Goal: Task Accomplishment & Management: Complete application form

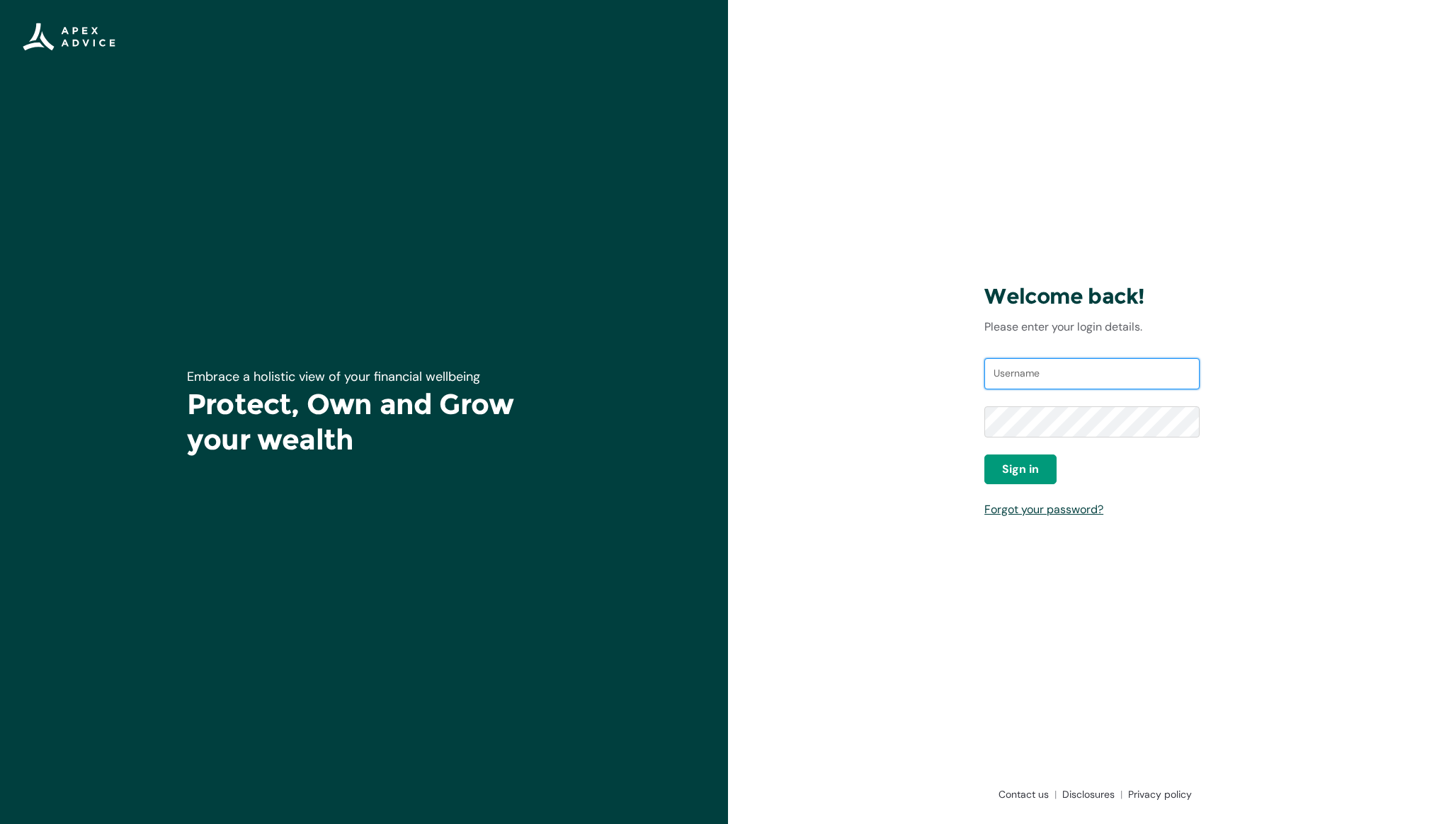
click at [1074, 381] on input "Username" at bounding box center [1091, 374] width 215 height 31
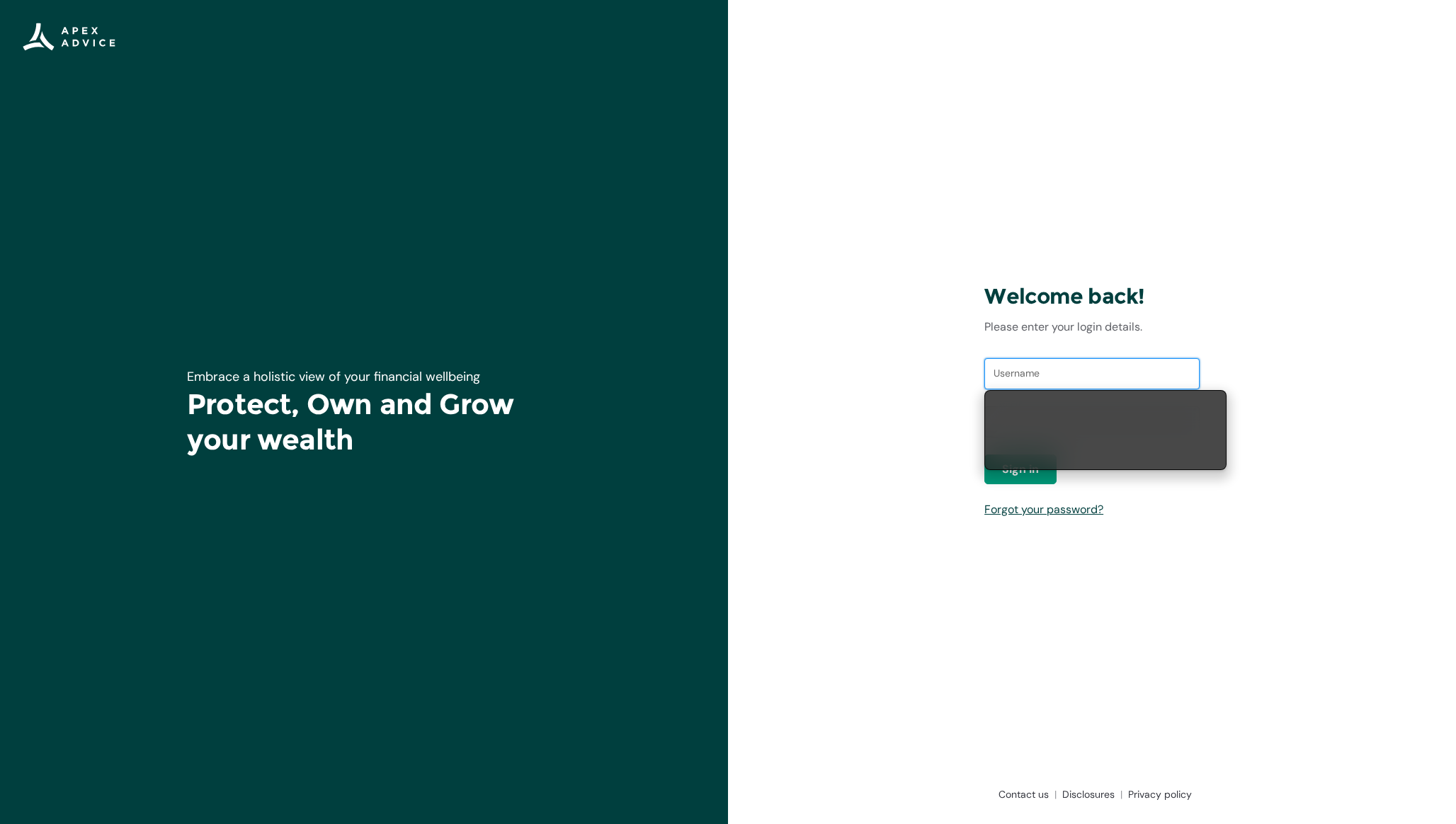
type input "[EMAIL_ADDRESS][DOMAIN_NAME]"
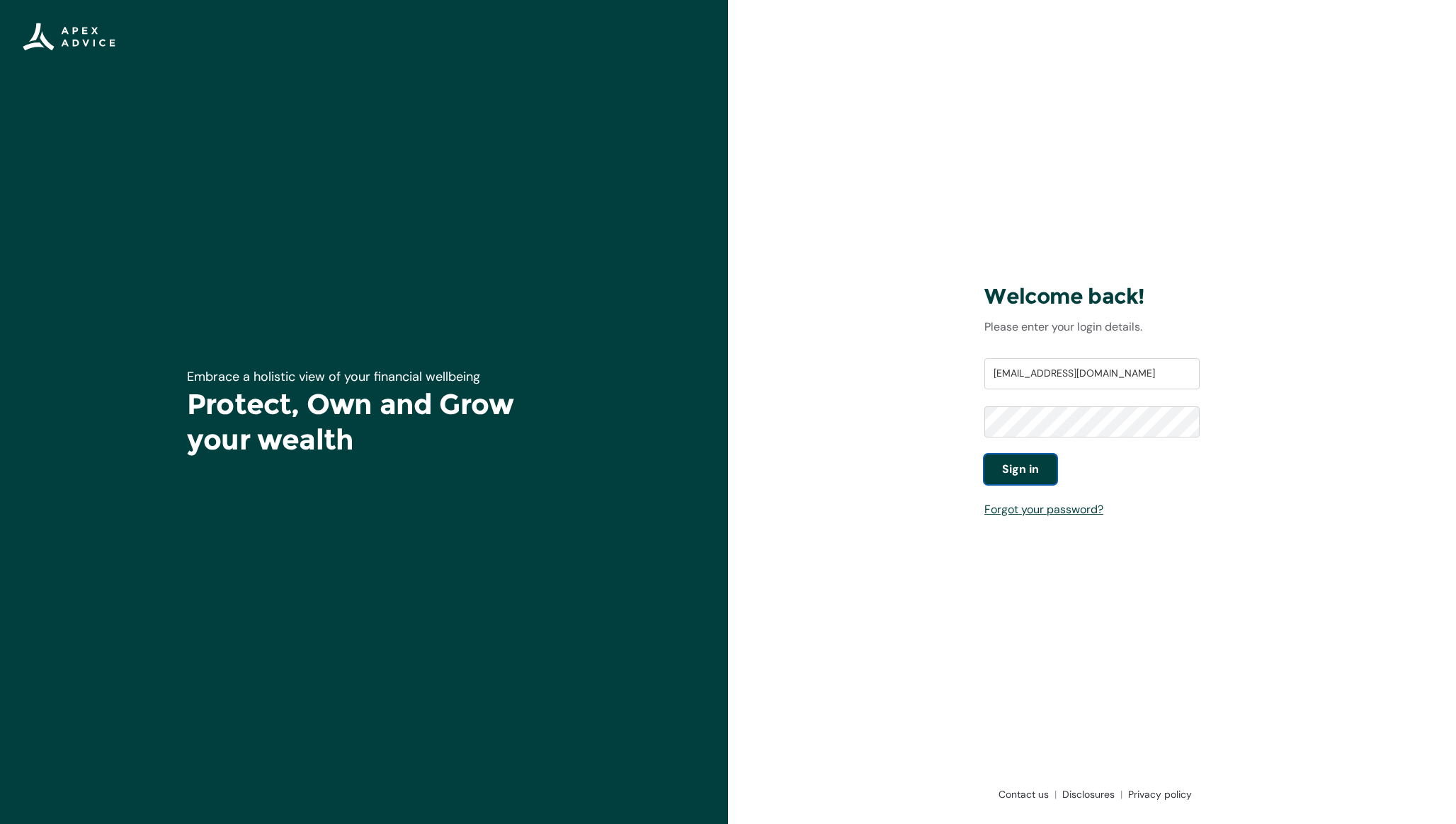
click at [1006, 469] on span "Sign in" at bounding box center [1019, 469] width 36 height 17
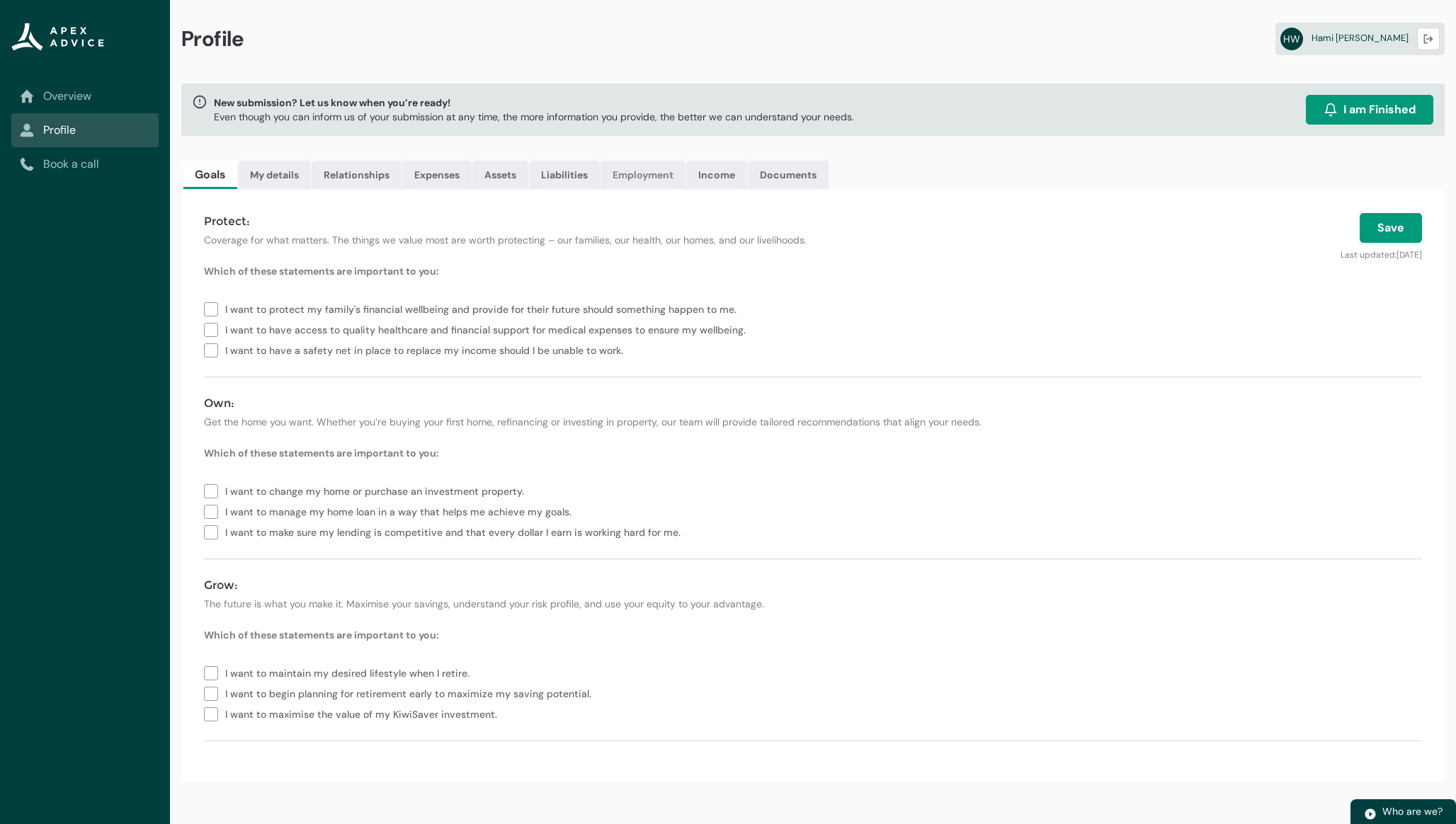
click at [667, 186] on link "Employment" at bounding box center [643, 174] width 85 height 29
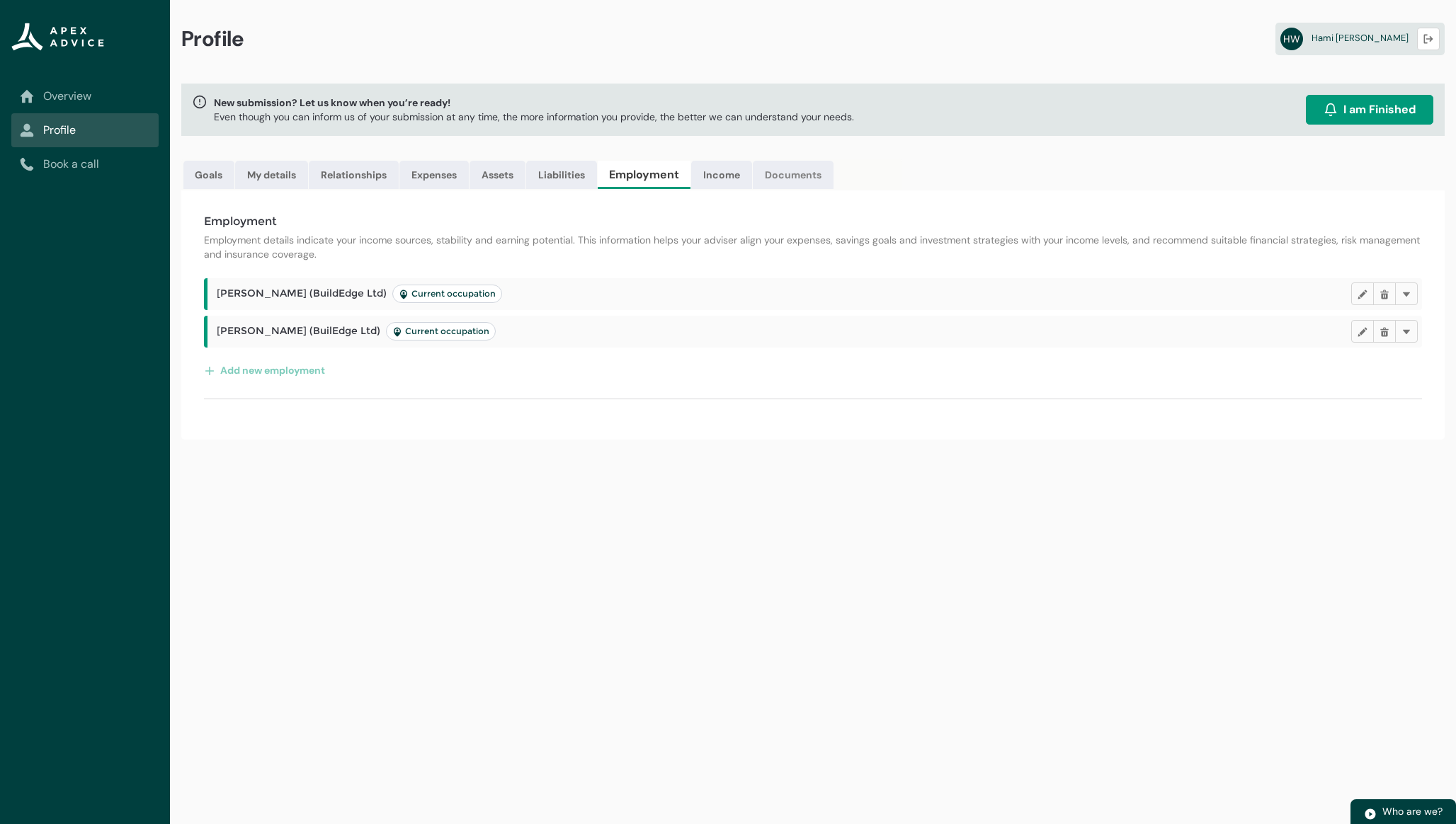
click at [755, 184] on link "Documents" at bounding box center [792, 174] width 81 height 29
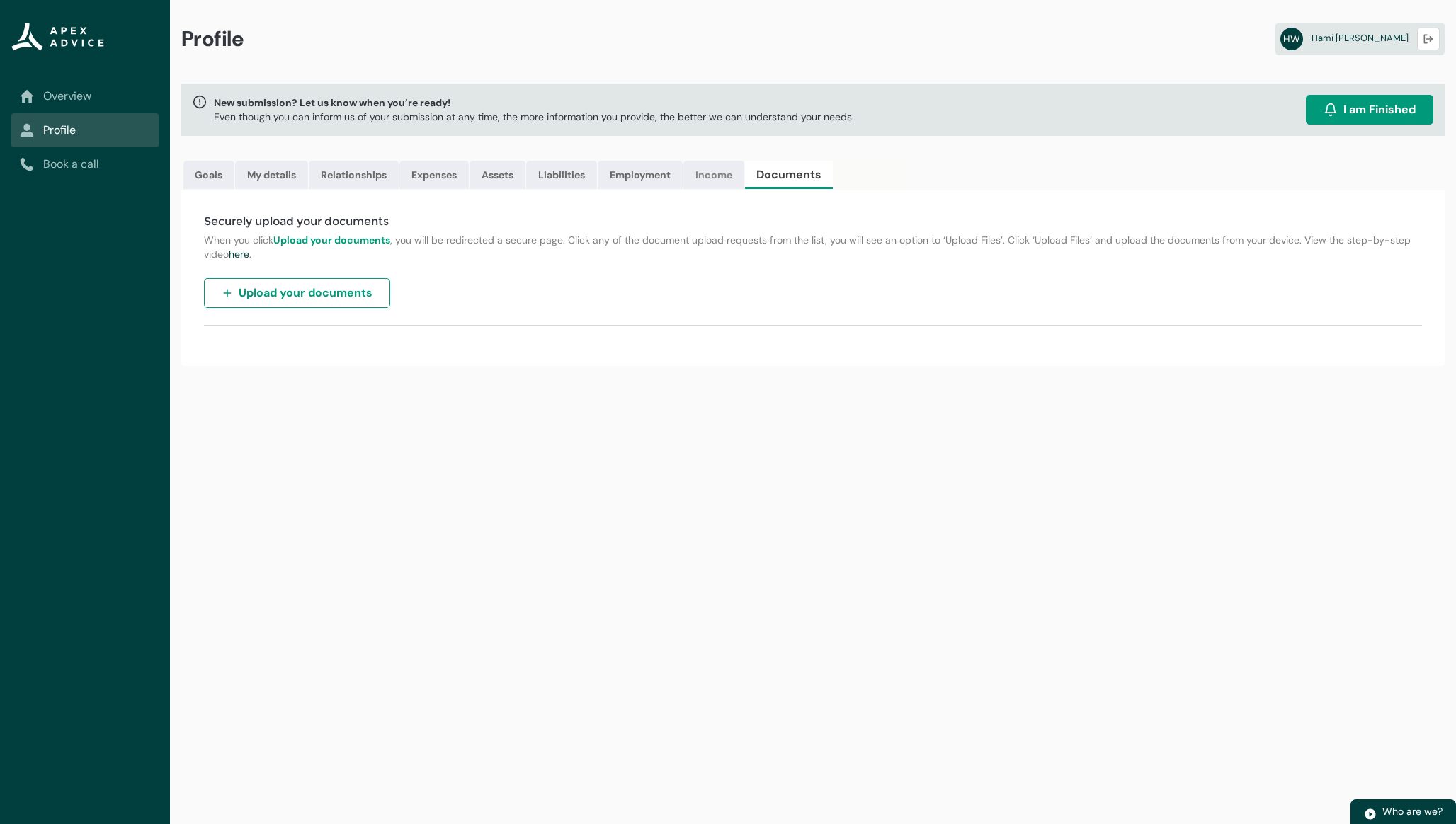
click at [716, 176] on link "Income" at bounding box center [714, 174] width 61 height 29
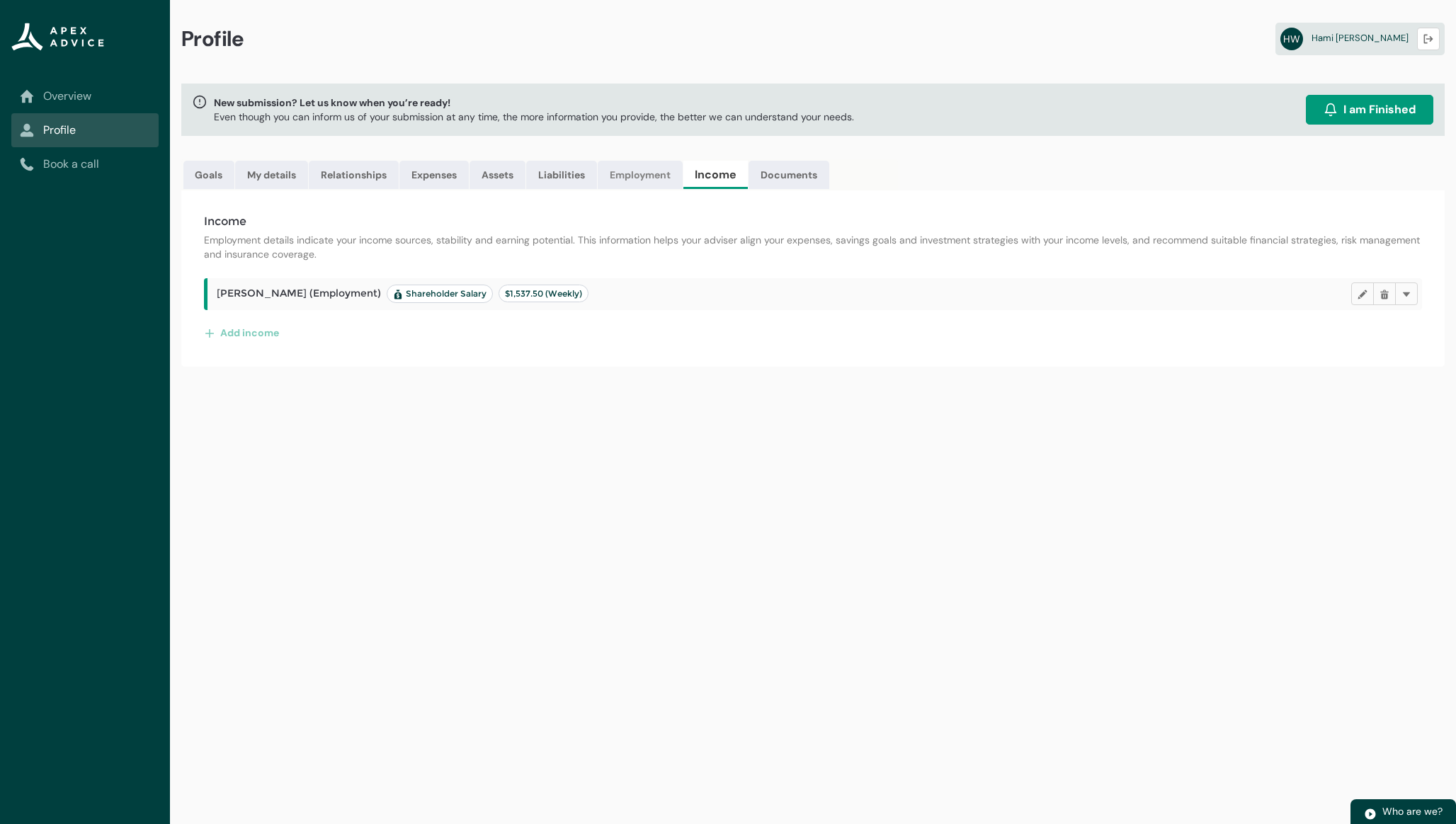
click at [628, 176] on link "Employment" at bounding box center [640, 174] width 85 height 29
click at [567, 176] on link "Liabilities" at bounding box center [561, 174] width 71 height 29
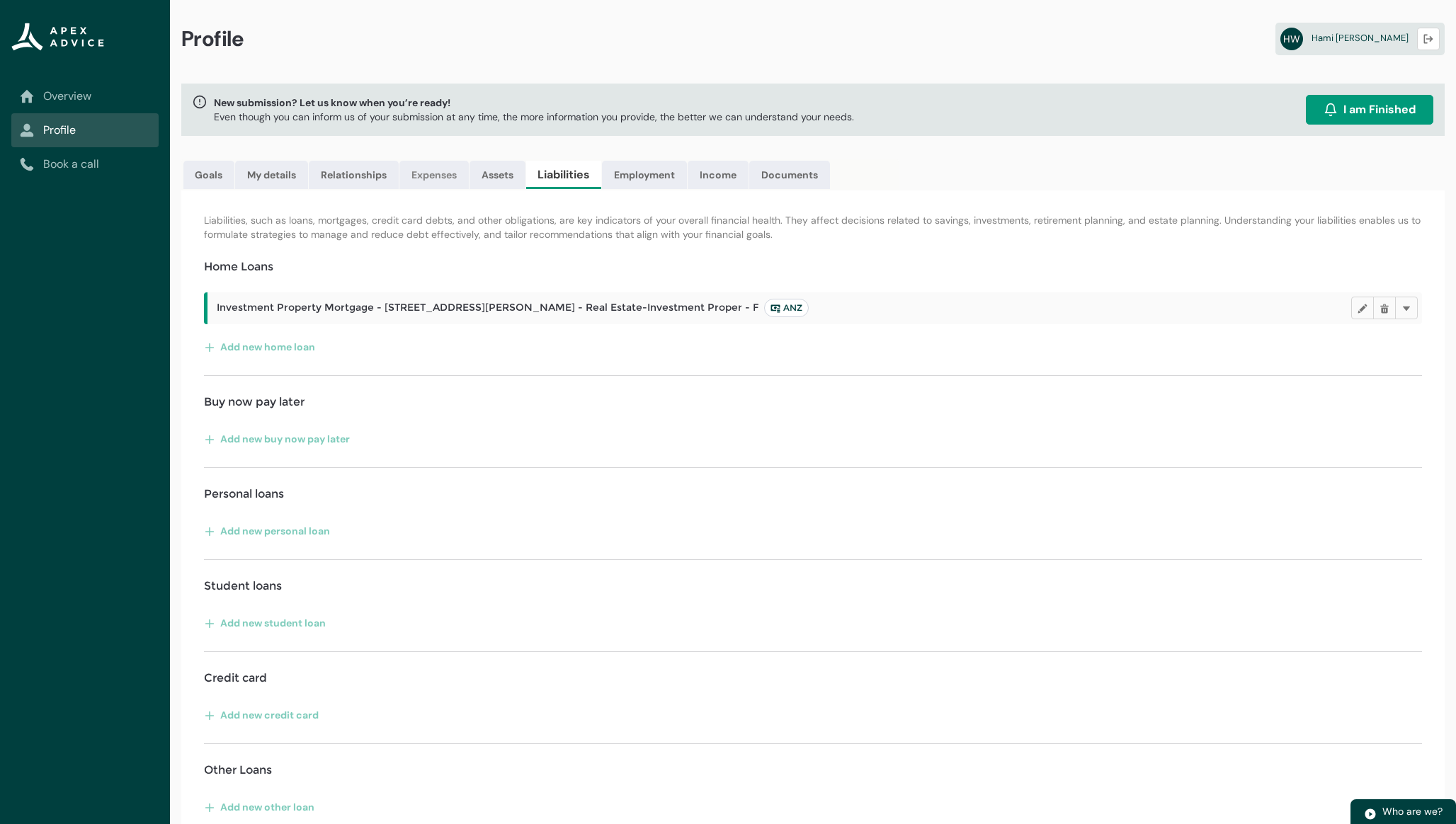
click at [446, 181] on link "Expenses" at bounding box center [434, 174] width 70 height 29
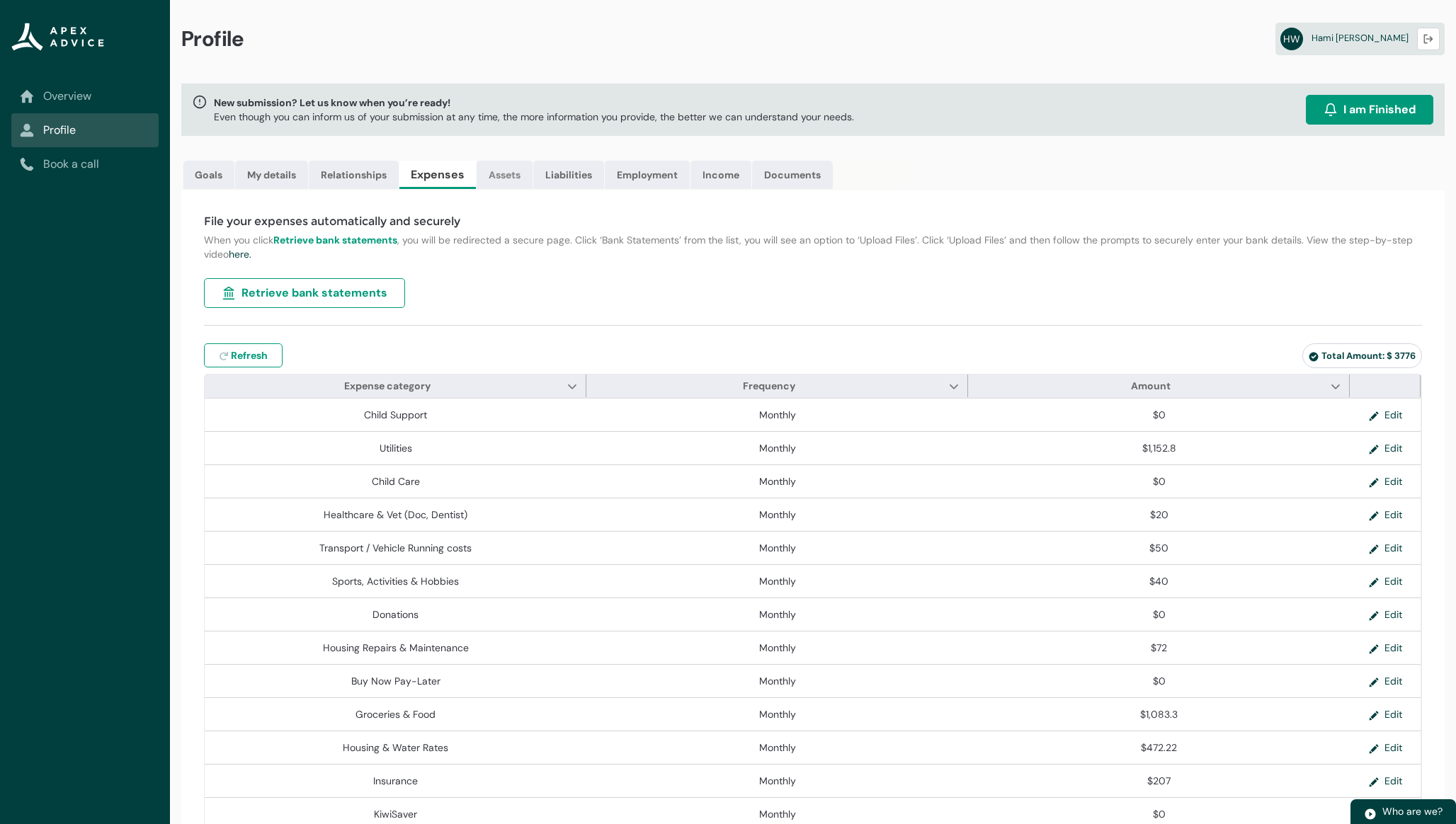
click at [515, 177] on link "Assets" at bounding box center [504, 174] width 56 height 29
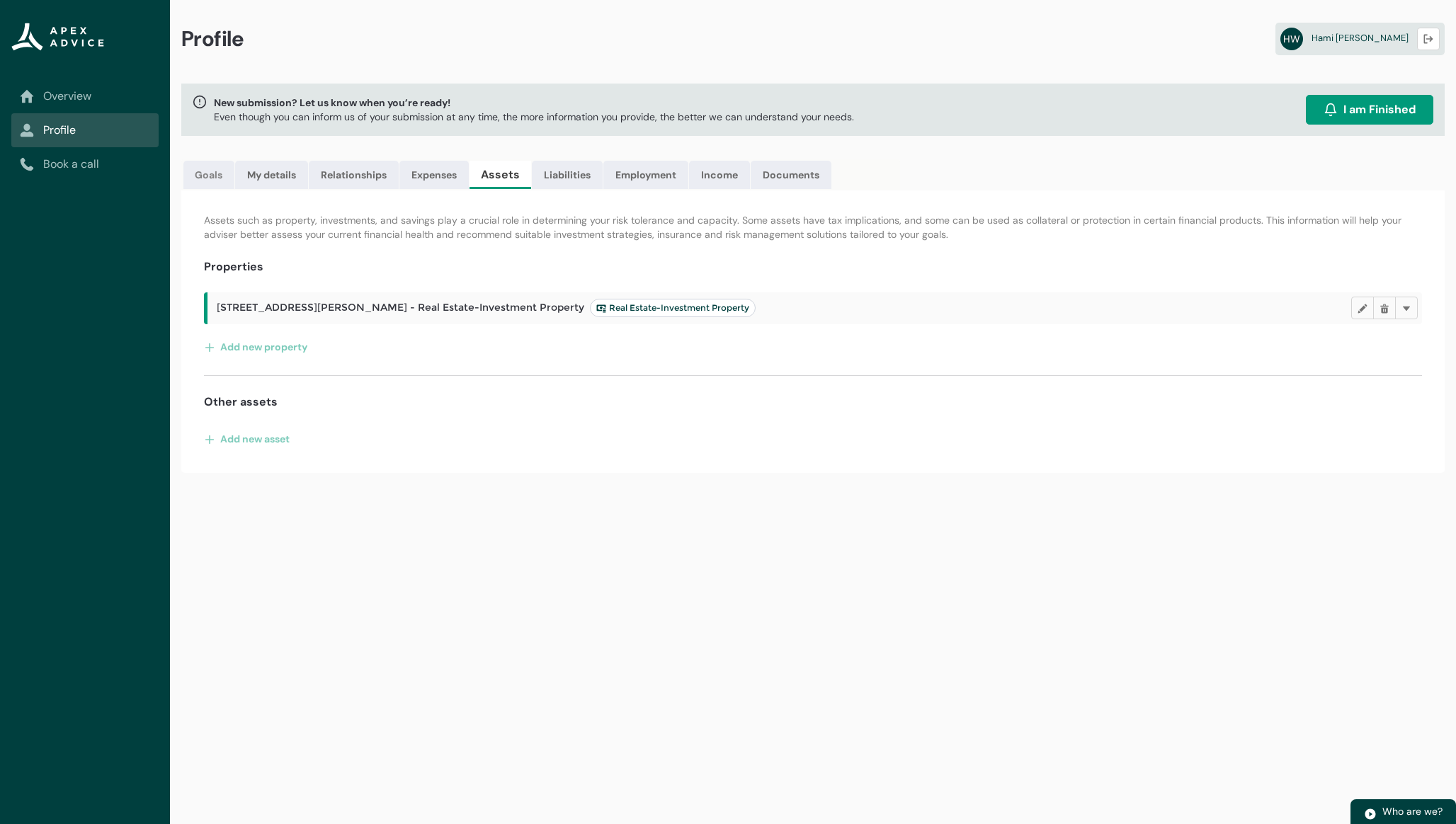
click at [219, 177] on link "Goals" at bounding box center [209, 174] width 51 height 29
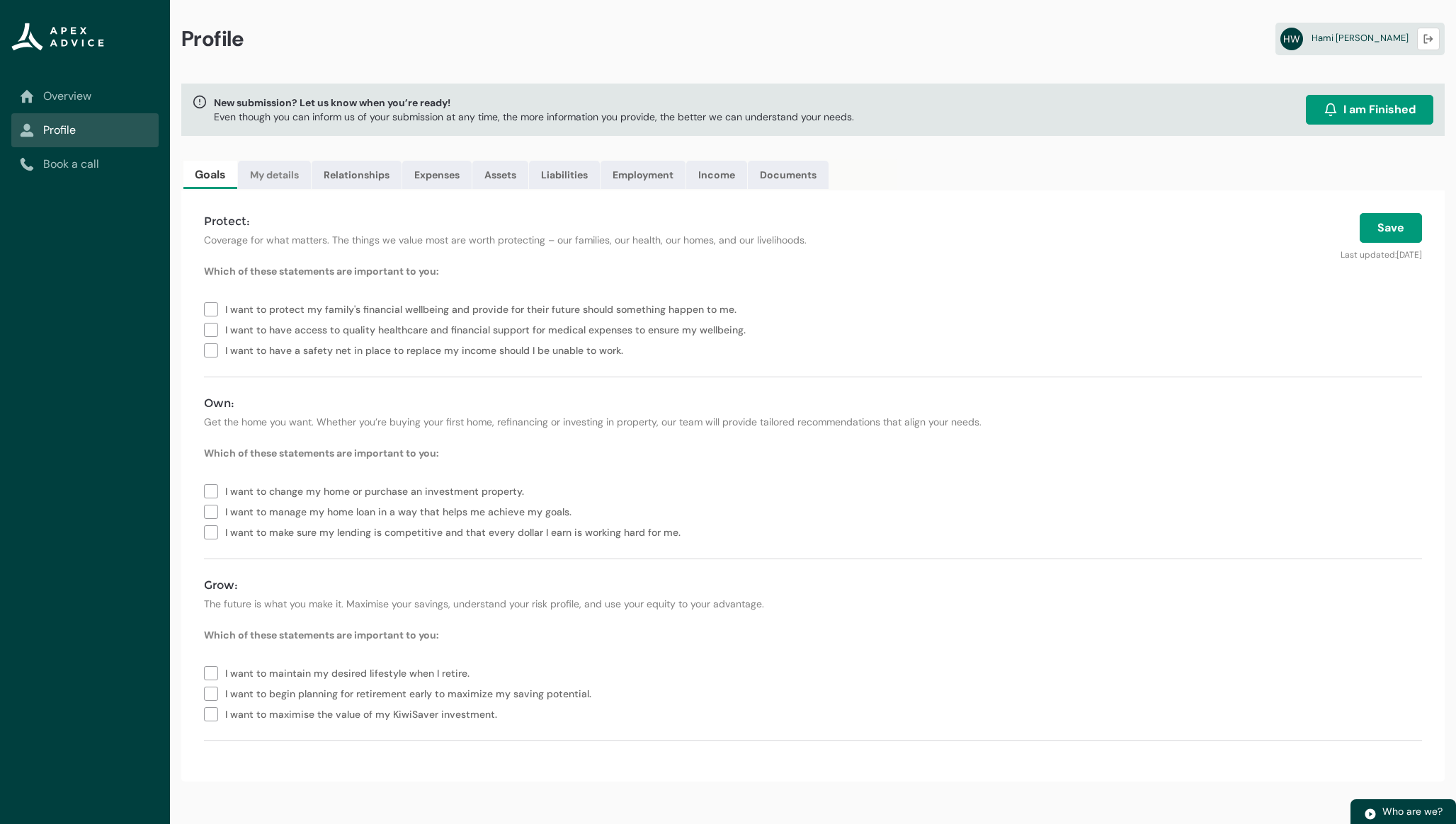
click at [275, 176] on link "My details" at bounding box center [274, 174] width 73 height 29
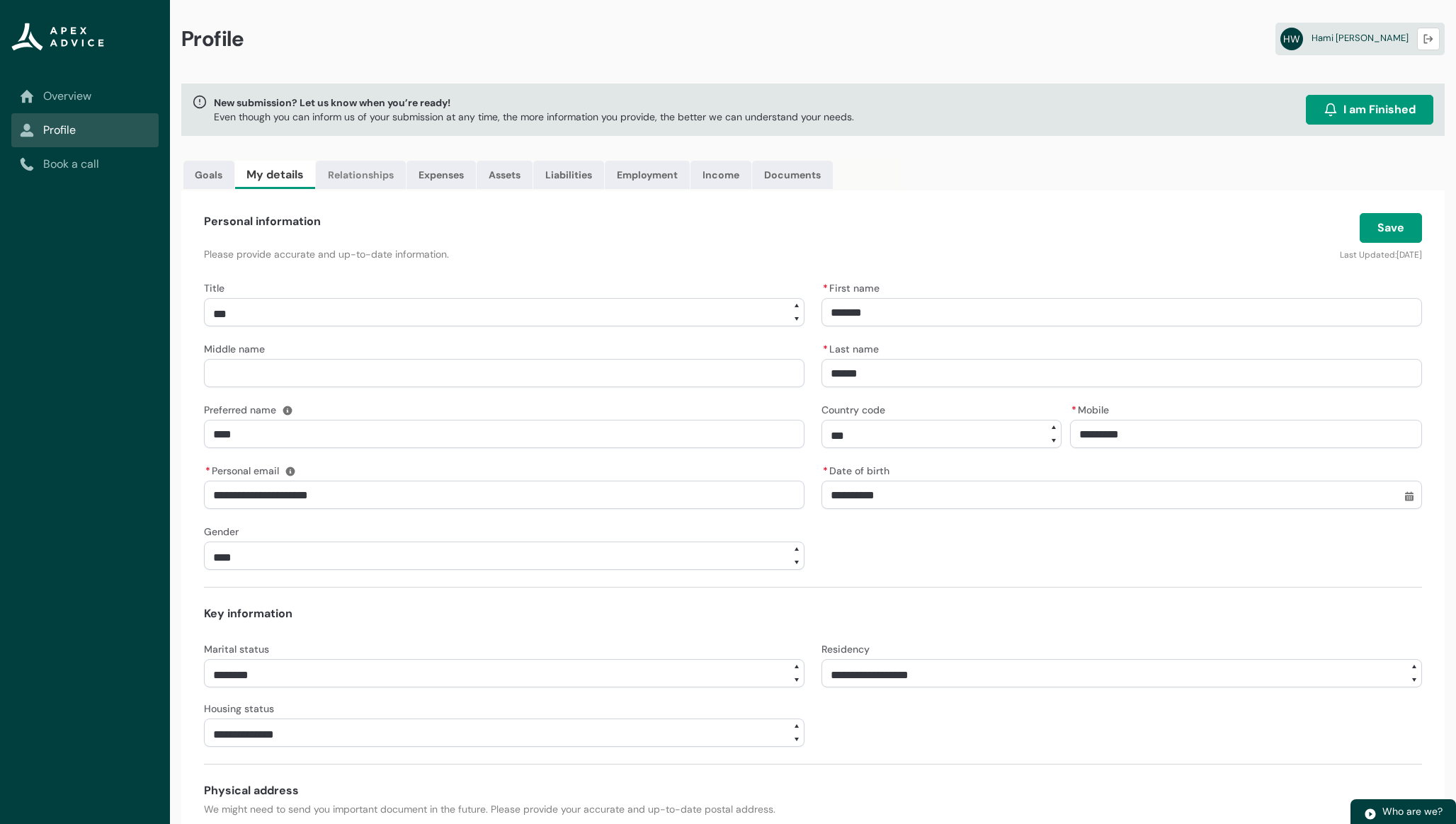
click at [355, 171] on link "Relationships" at bounding box center [360, 174] width 89 height 29
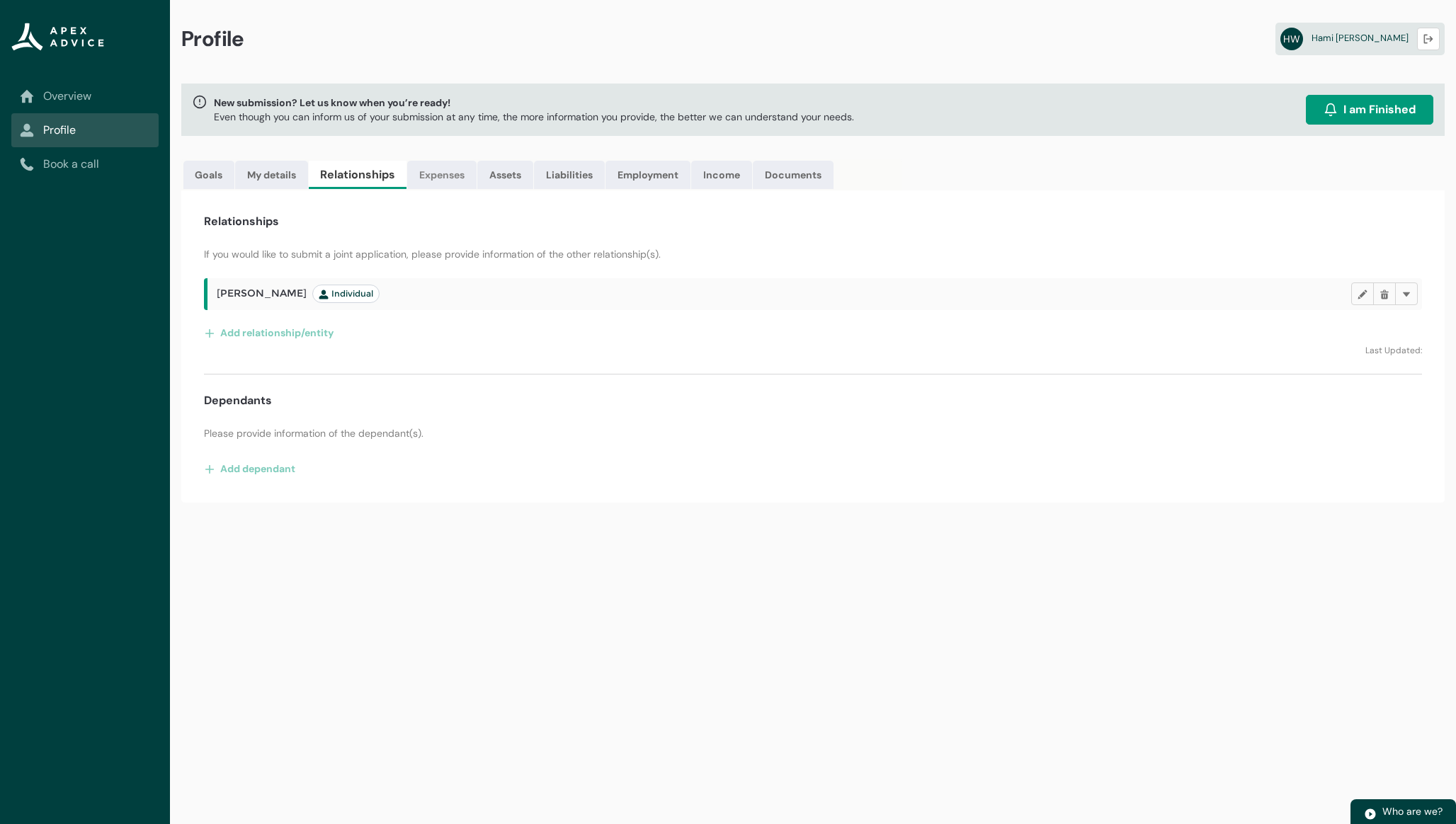
click at [427, 180] on link "Expenses" at bounding box center [441, 174] width 70 height 29
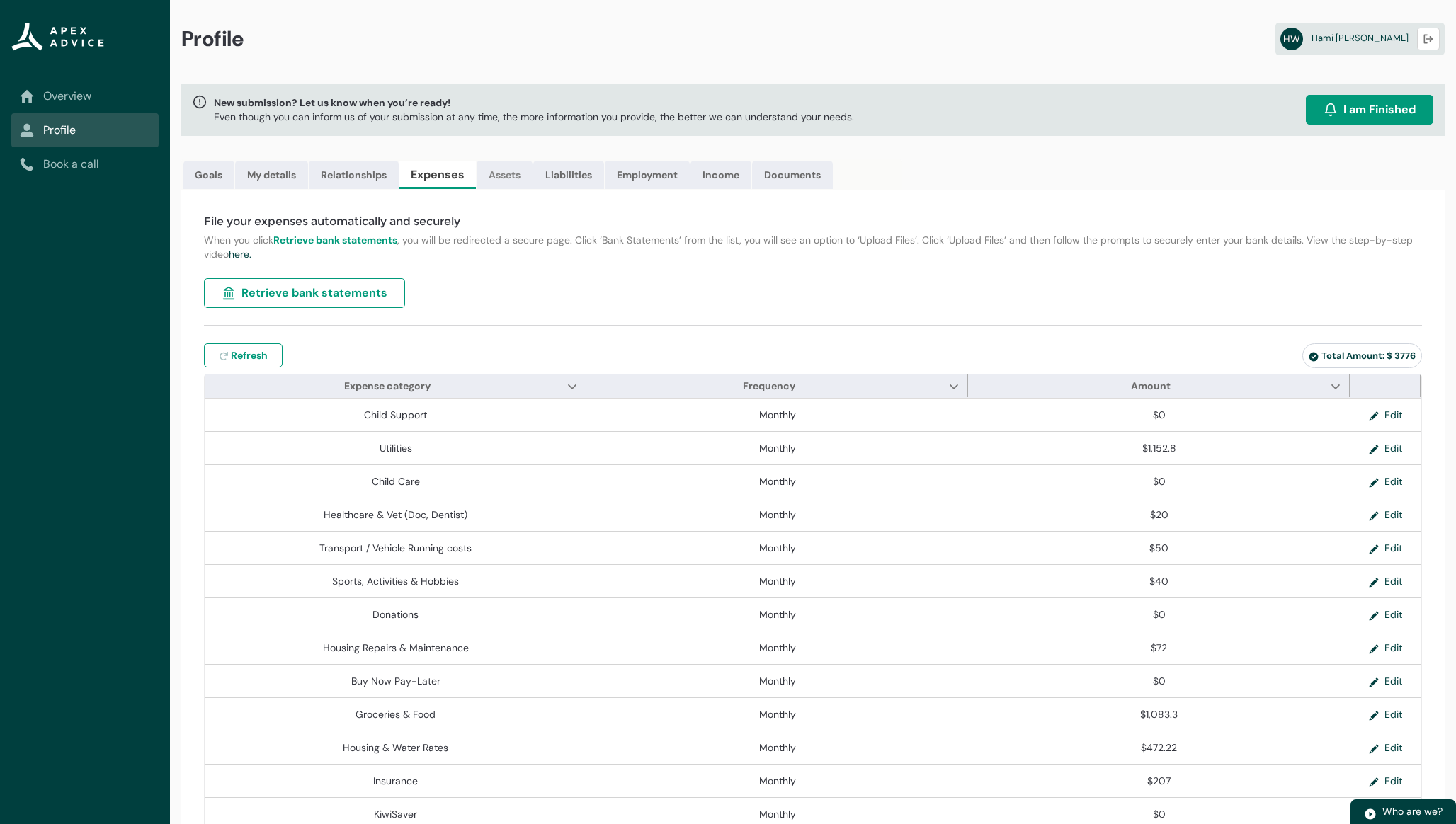
click at [526, 183] on link "Assets" at bounding box center [504, 174] width 56 height 29
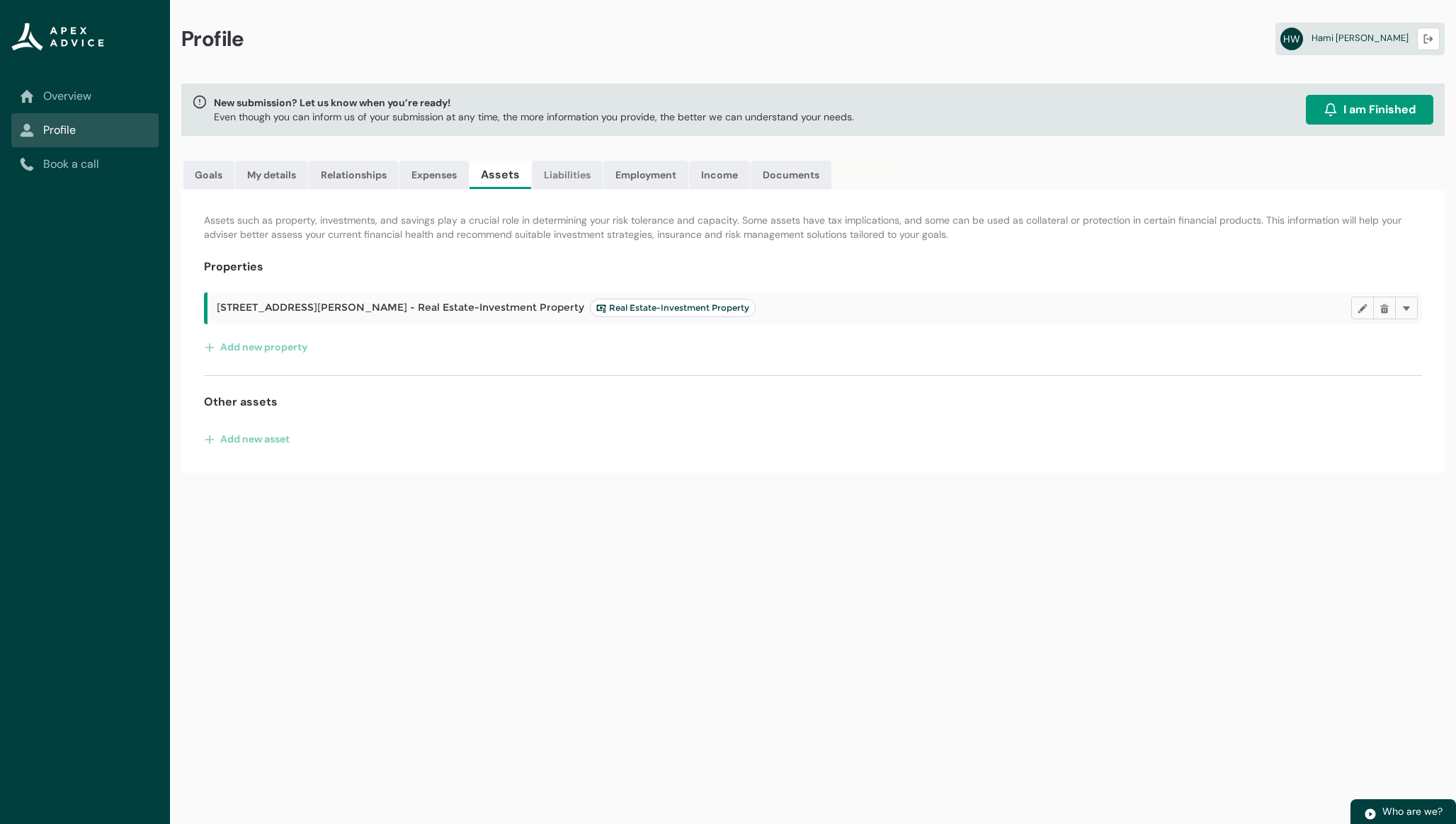
click at [568, 178] on link "Liabilities" at bounding box center [567, 174] width 71 height 29
click at [773, 178] on link "Documents" at bounding box center [789, 174] width 81 height 29
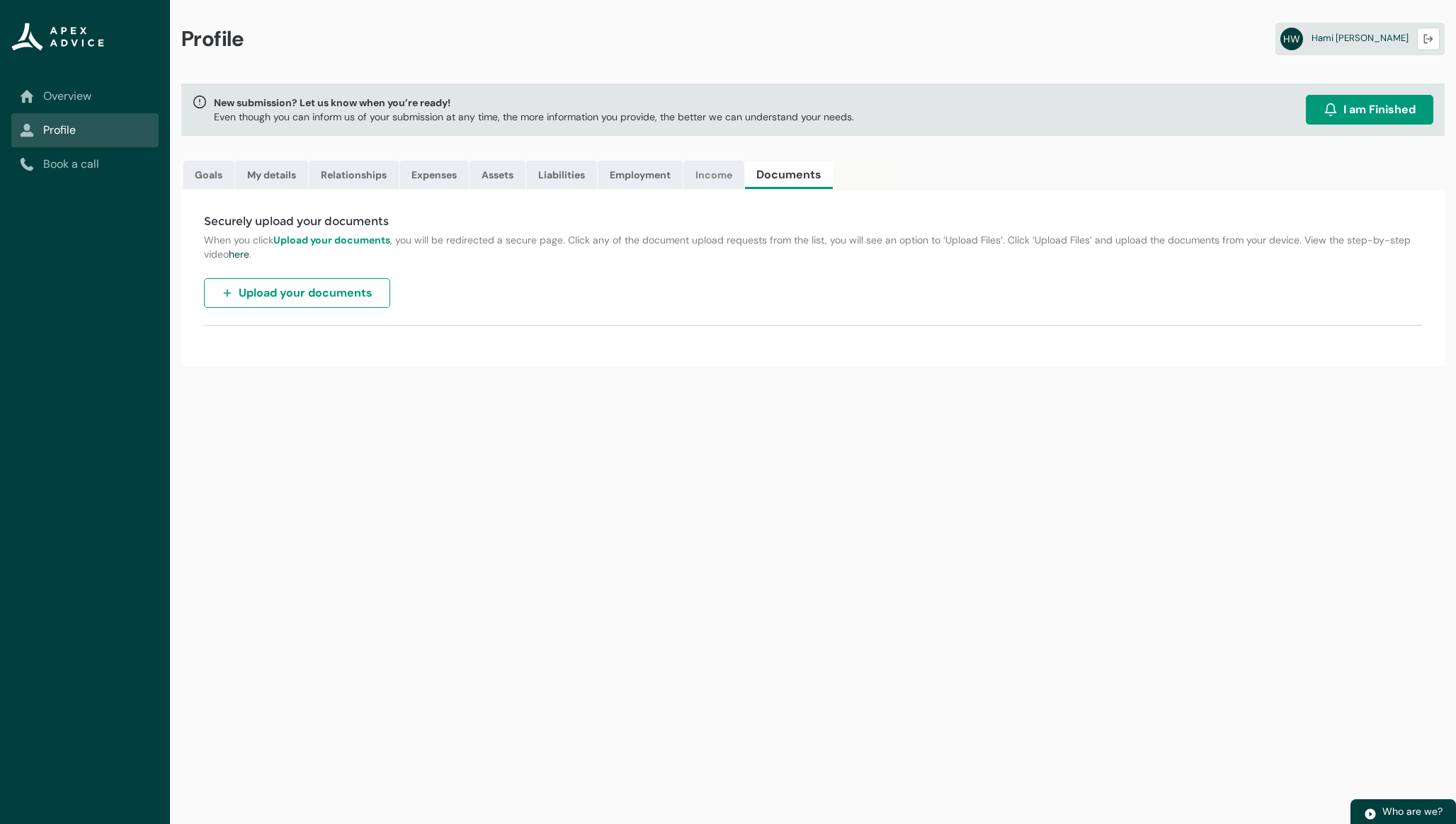
click at [702, 180] on link "Income" at bounding box center [714, 174] width 61 height 29
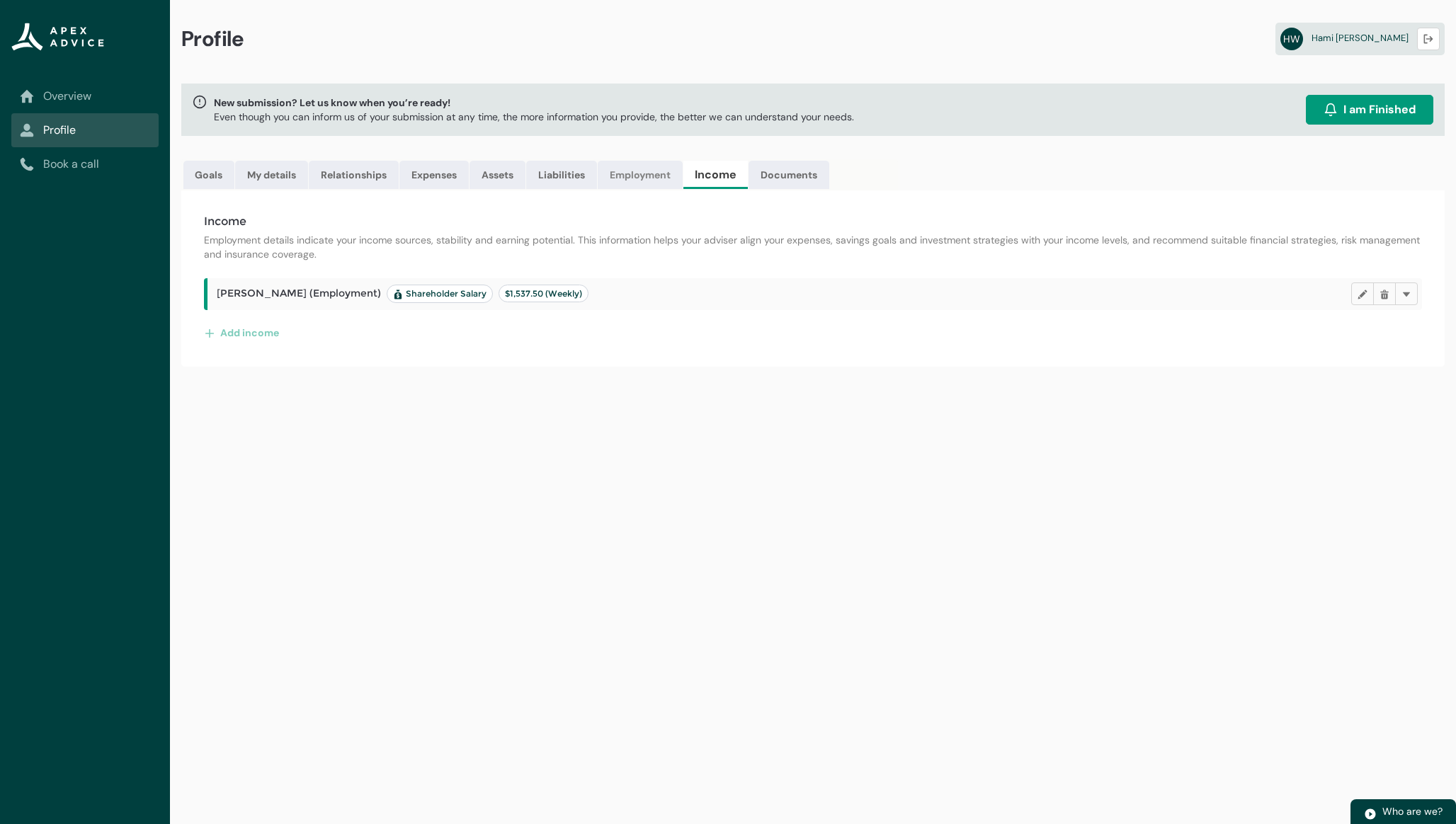
click at [656, 181] on link "Employment" at bounding box center [640, 174] width 85 height 29
click at [577, 173] on link "Liabilities" at bounding box center [561, 174] width 71 height 29
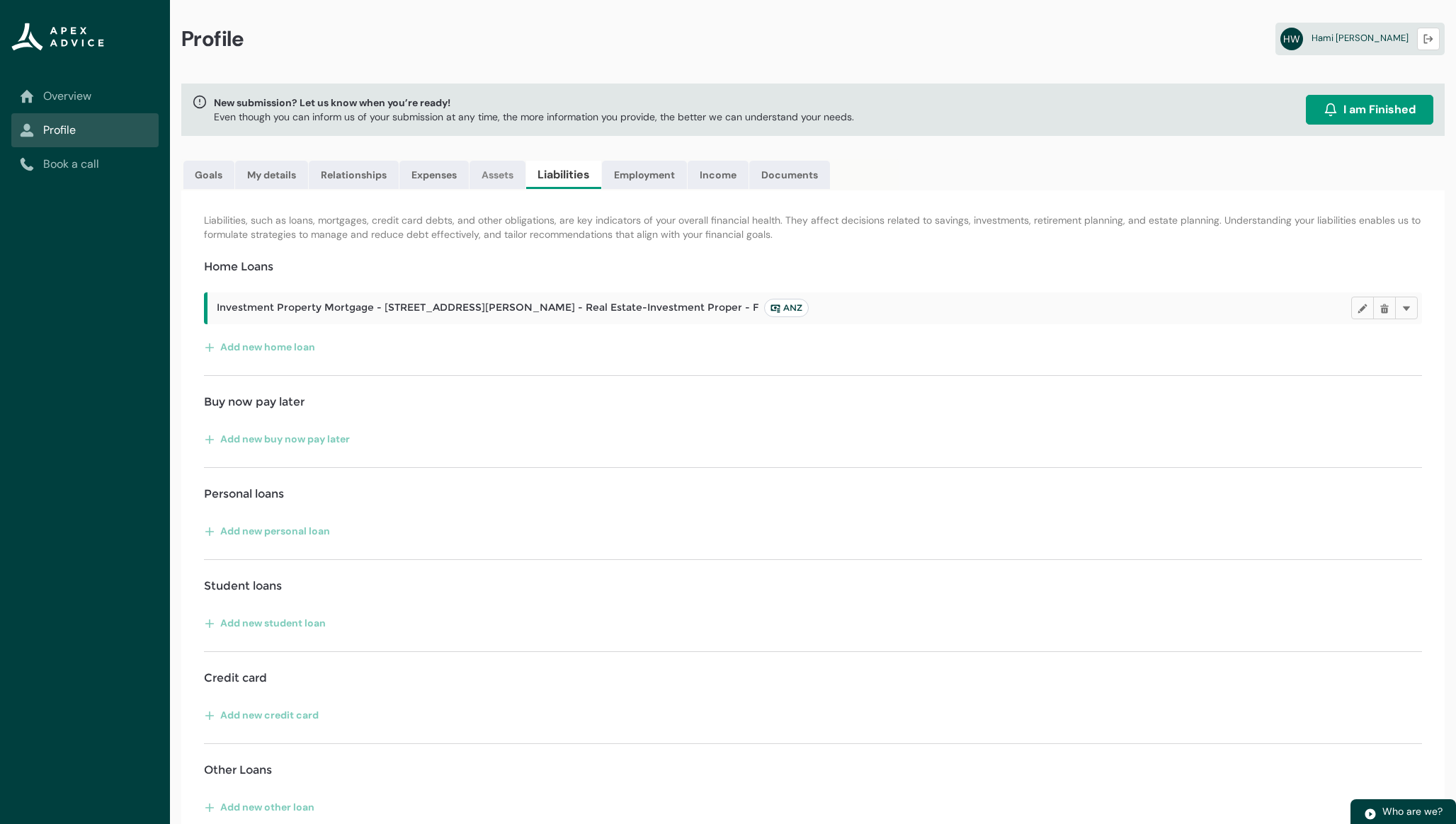
click at [483, 170] on link "Assets" at bounding box center [496, 174] width 56 height 29
click at [439, 176] on link "Expenses" at bounding box center [434, 174] width 70 height 29
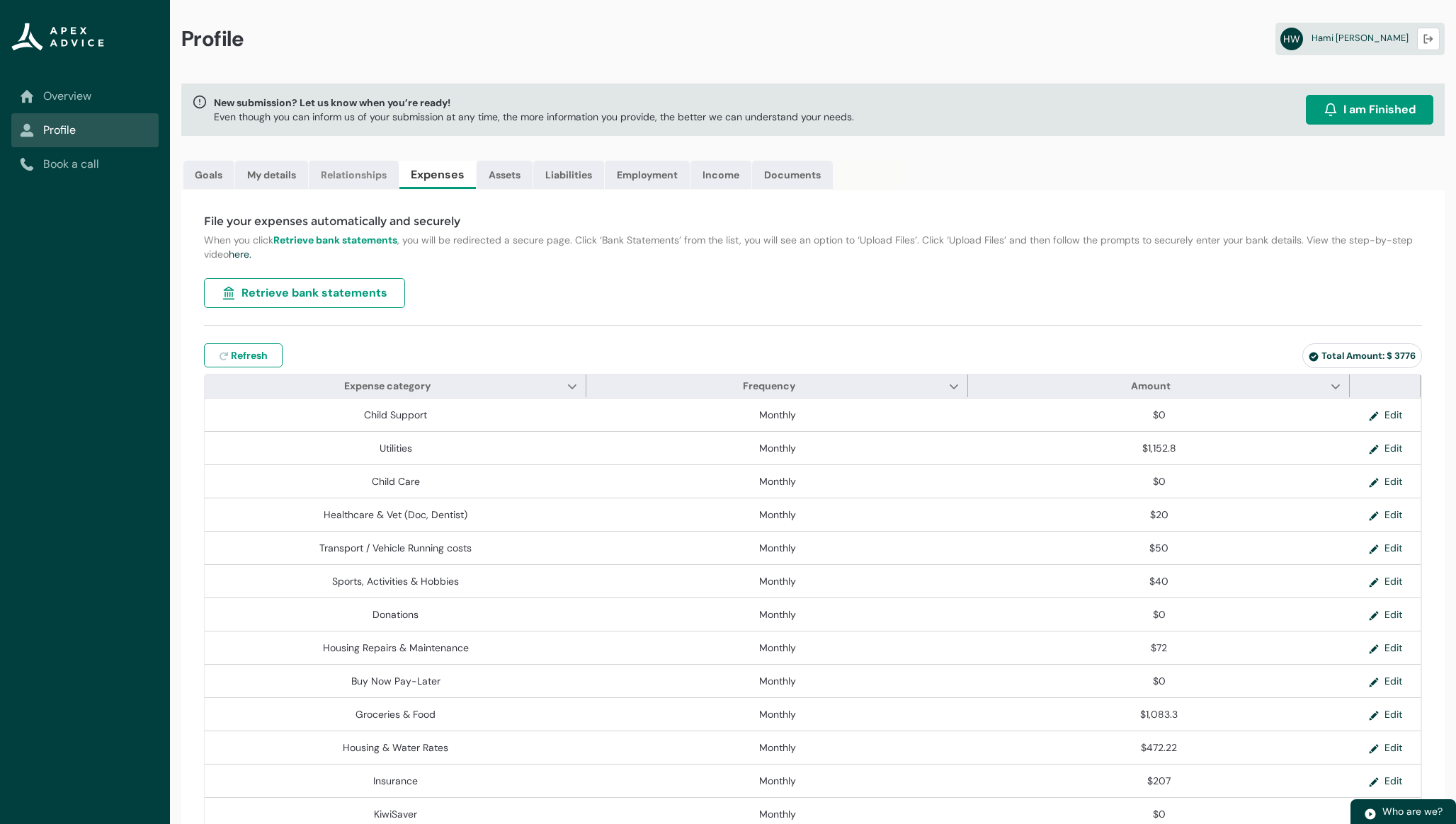
click at [371, 178] on link "Relationships" at bounding box center [353, 174] width 89 height 29
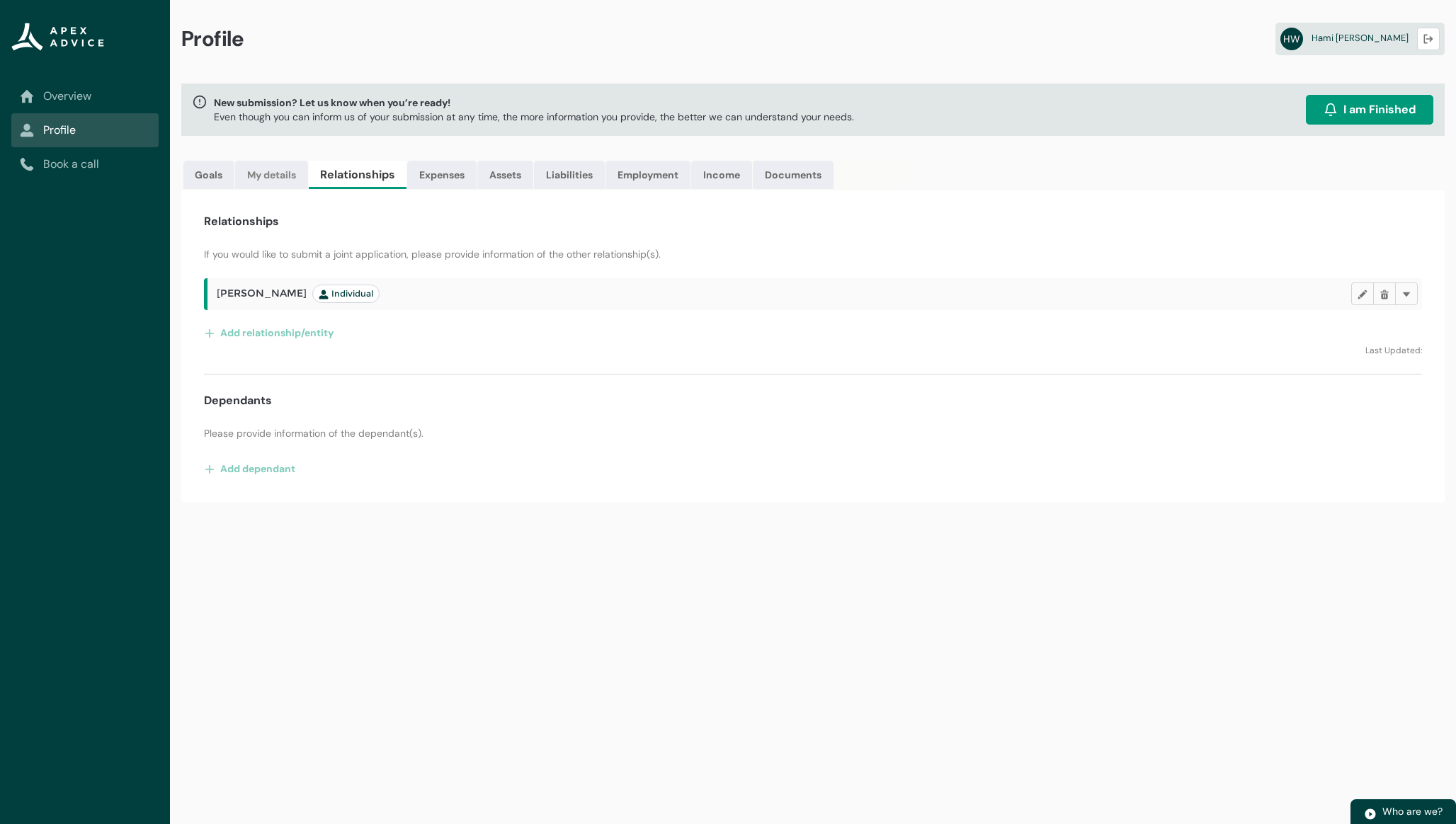
click at [293, 177] on link "My details" at bounding box center [271, 174] width 73 height 29
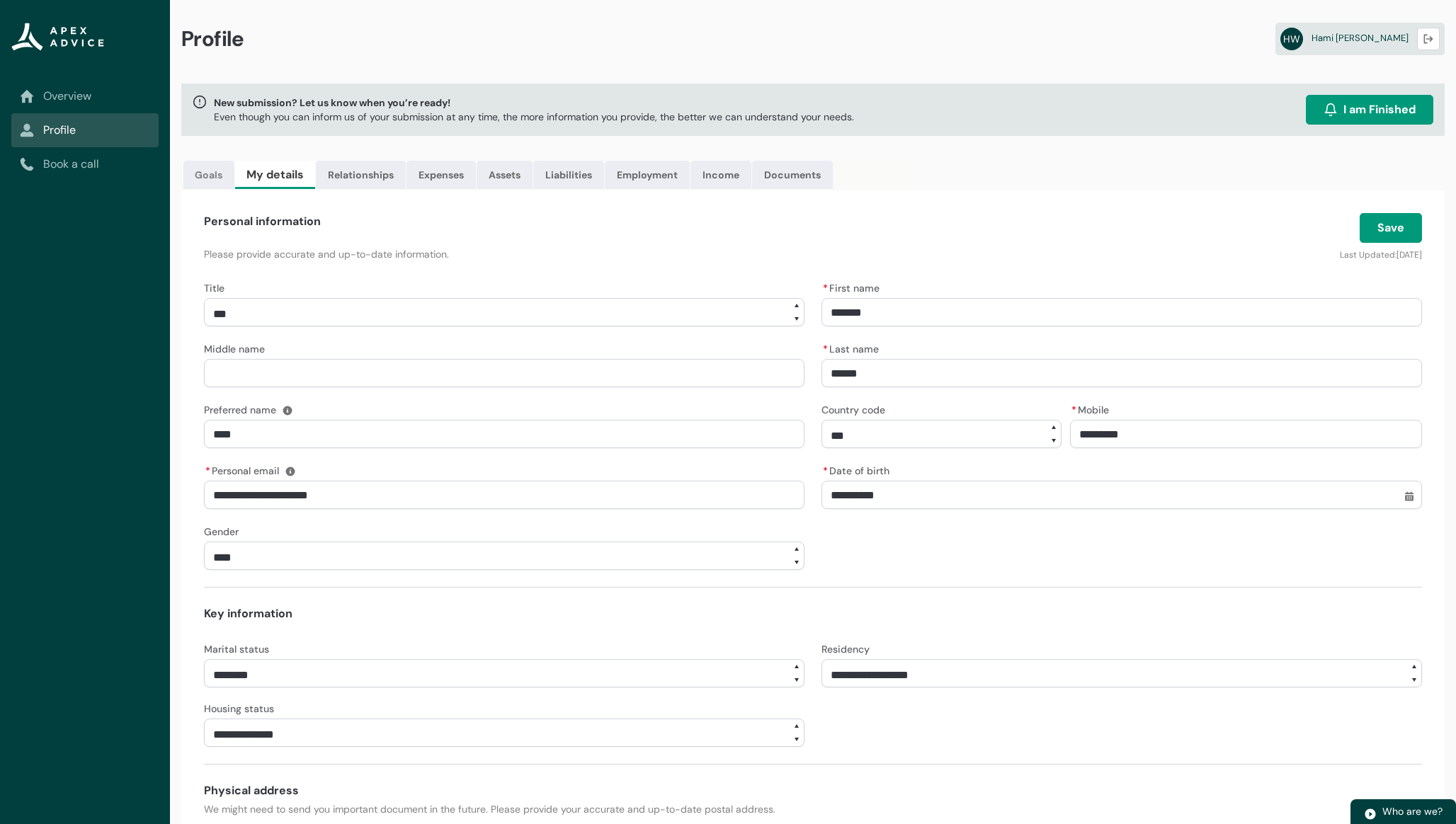
click at [215, 177] on link "Goals" at bounding box center [209, 174] width 51 height 29
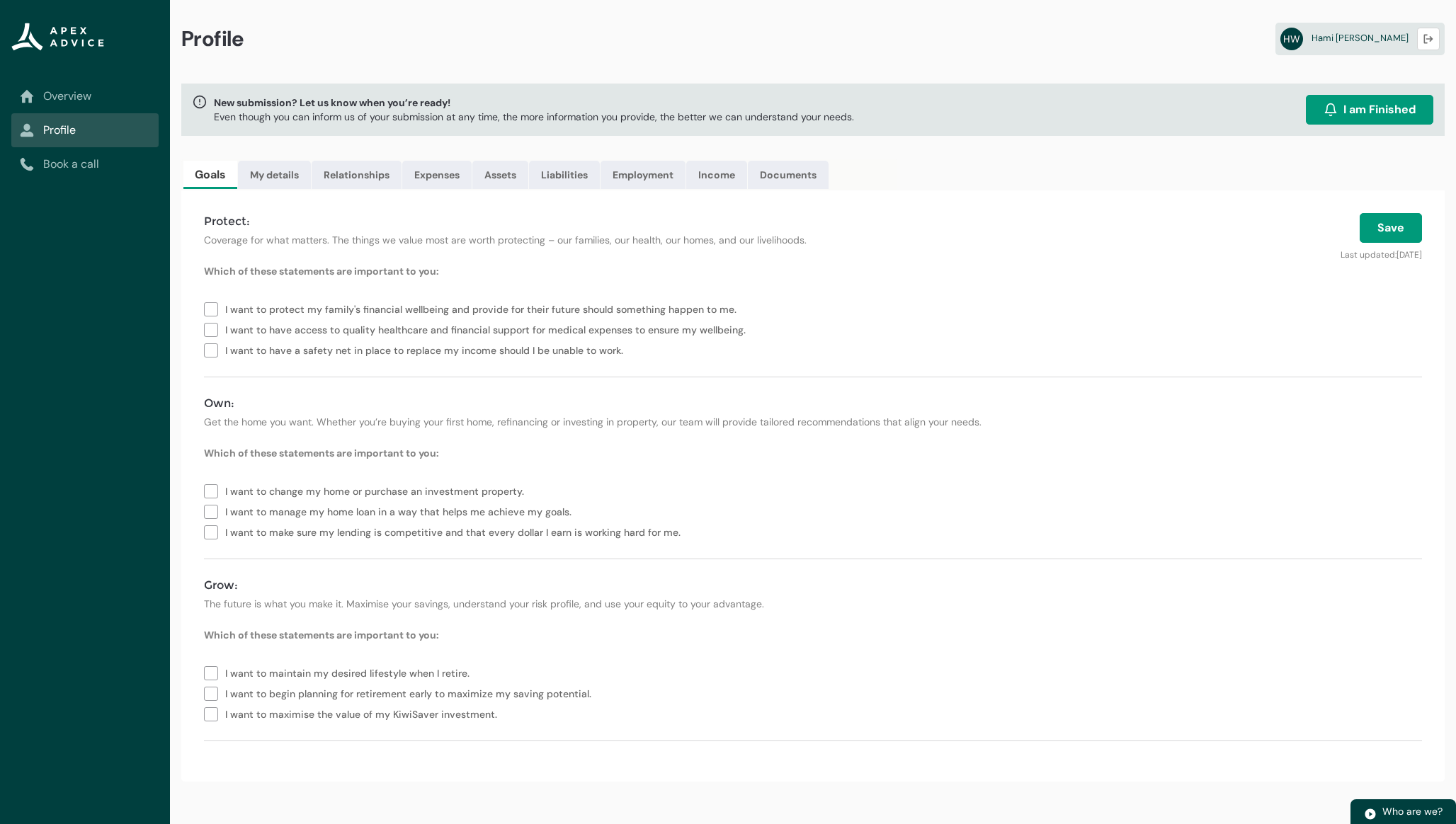
click at [129, 88] on link "Overview" at bounding box center [85, 95] width 130 height 17
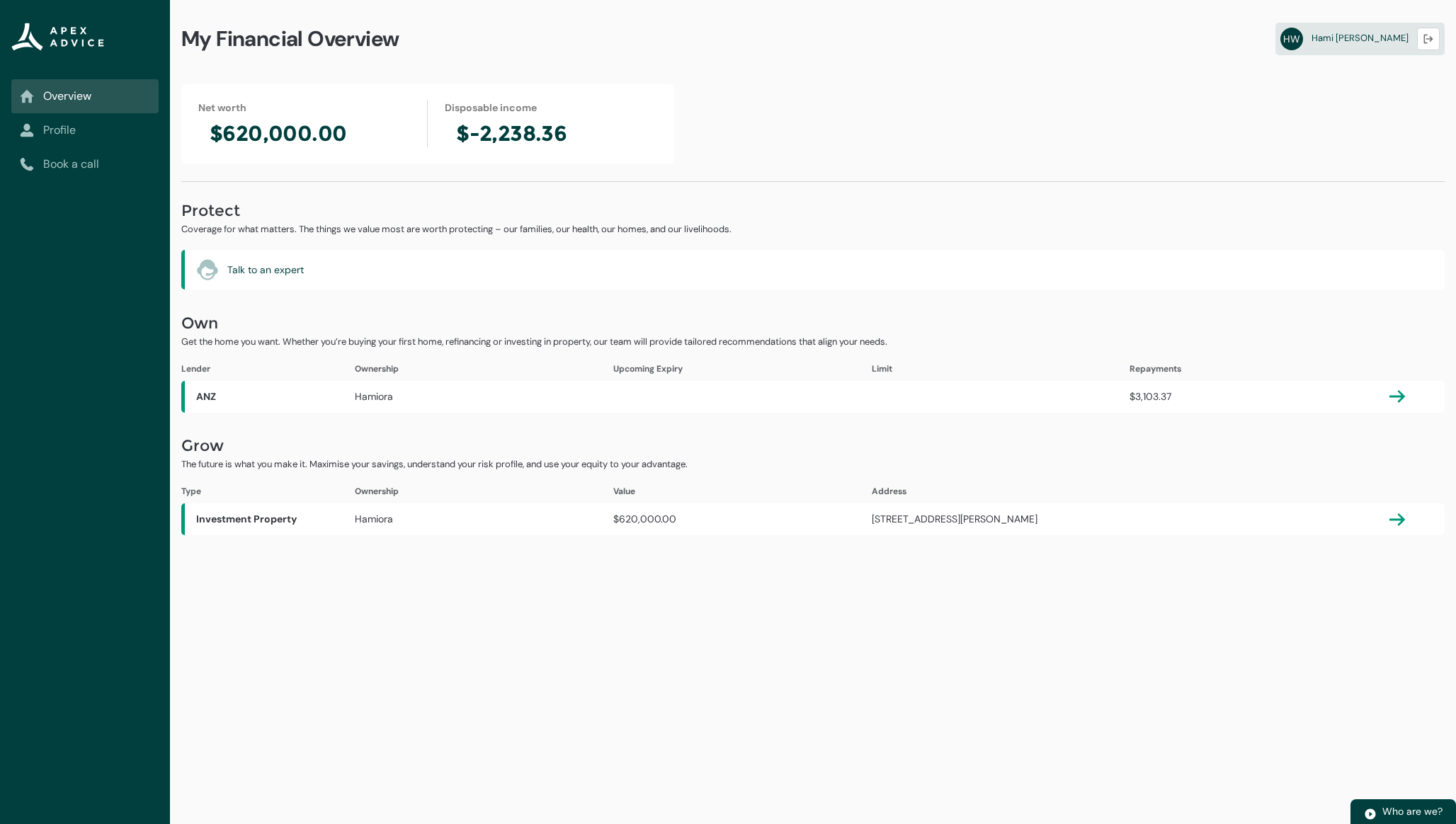
click at [118, 130] on link "Profile" at bounding box center [85, 130] width 130 height 17
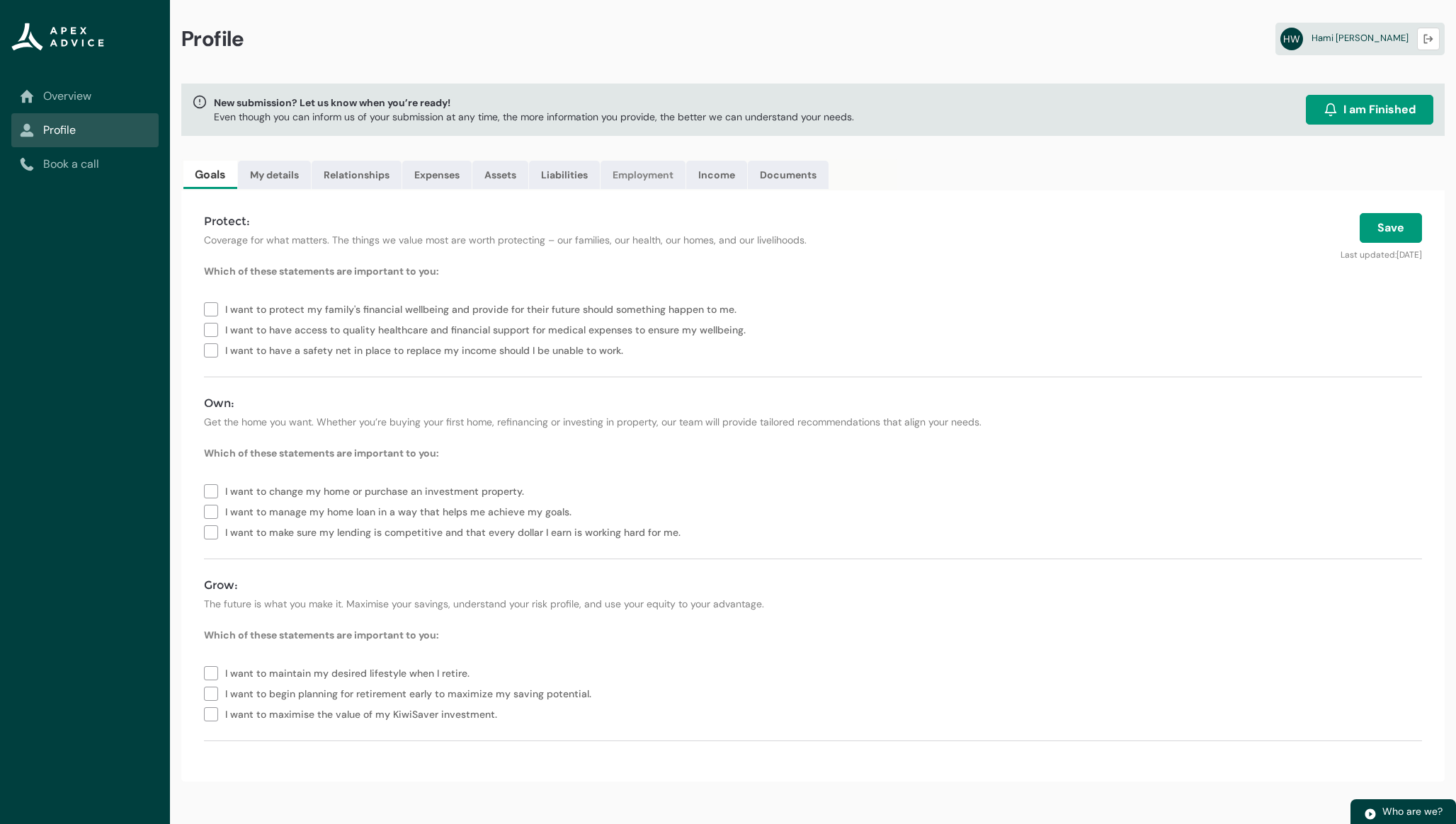
click at [651, 181] on link "Employment" at bounding box center [643, 174] width 85 height 29
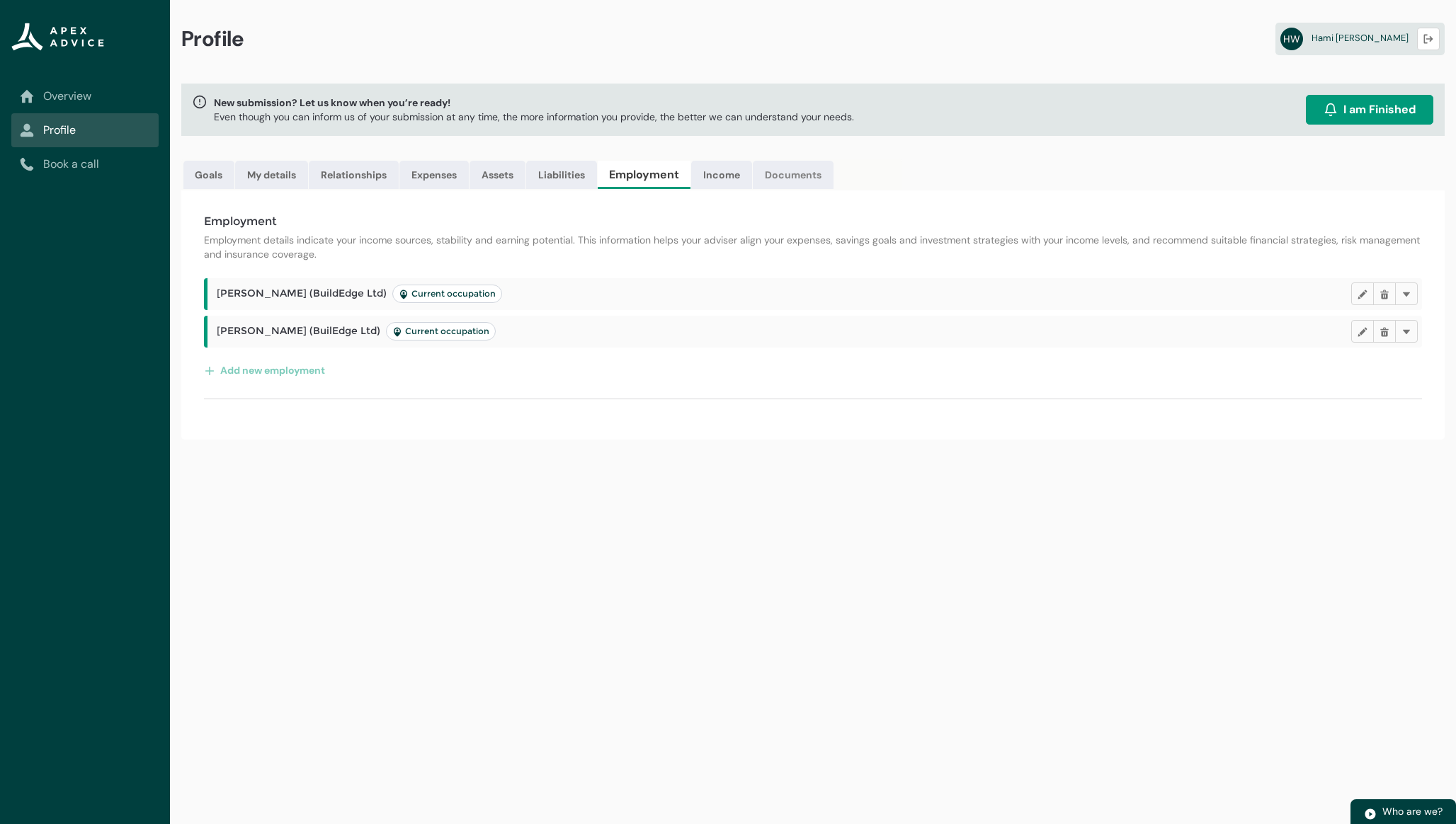
click at [786, 174] on link "Documents" at bounding box center [792, 174] width 81 height 29
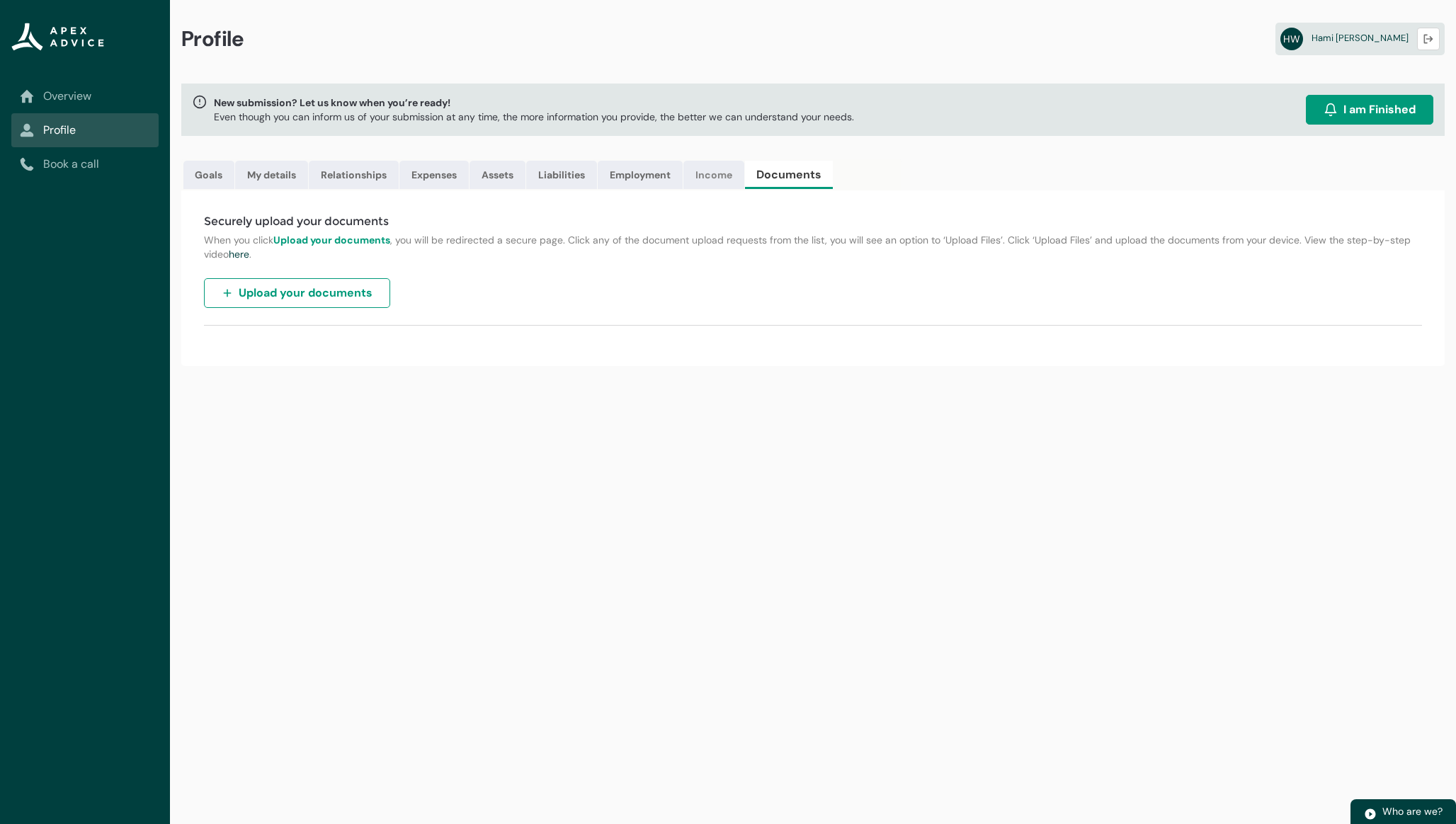
click at [721, 181] on link "Income" at bounding box center [714, 174] width 61 height 29
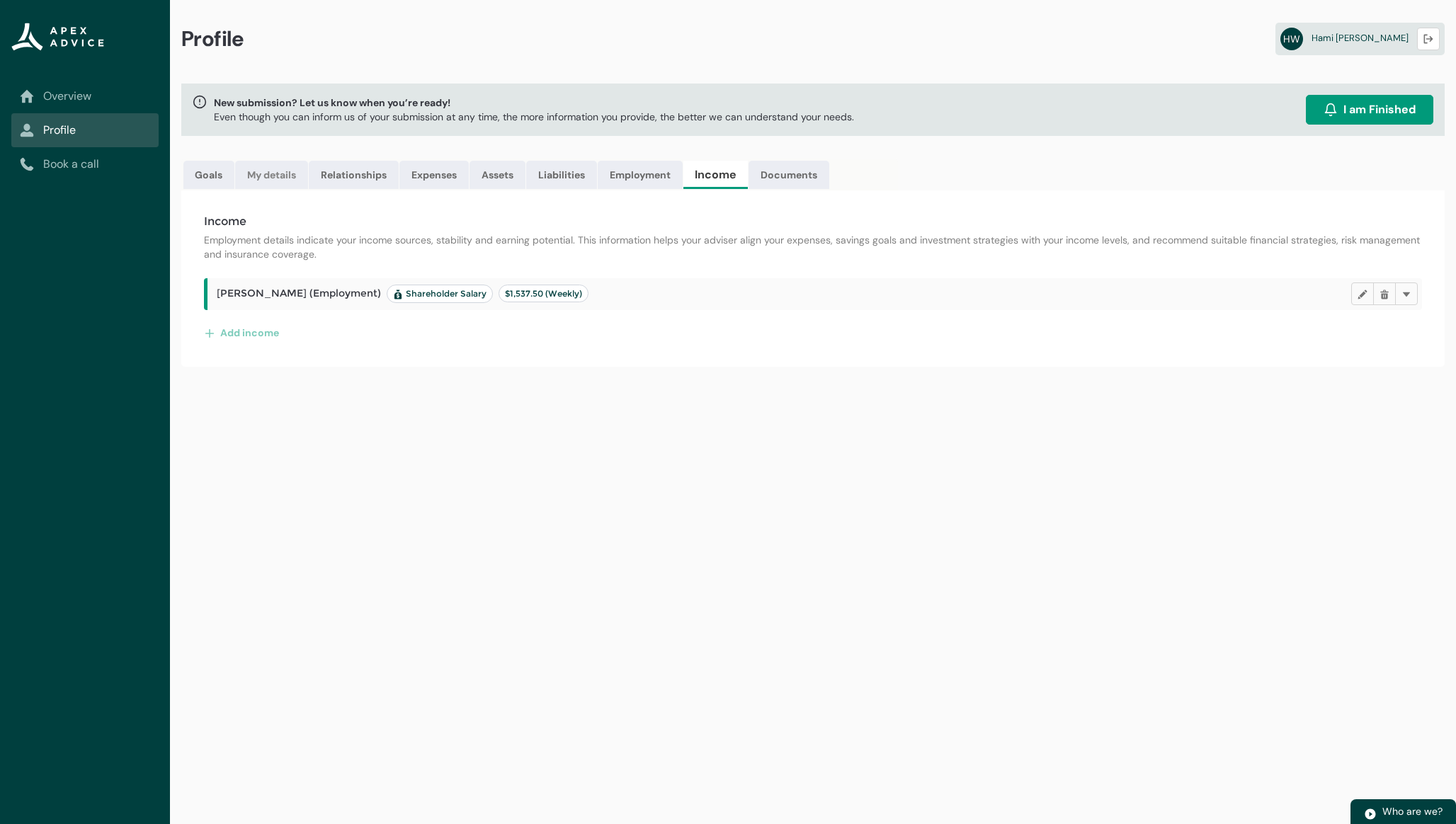
click at [275, 175] on link "My details" at bounding box center [271, 174] width 73 height 29
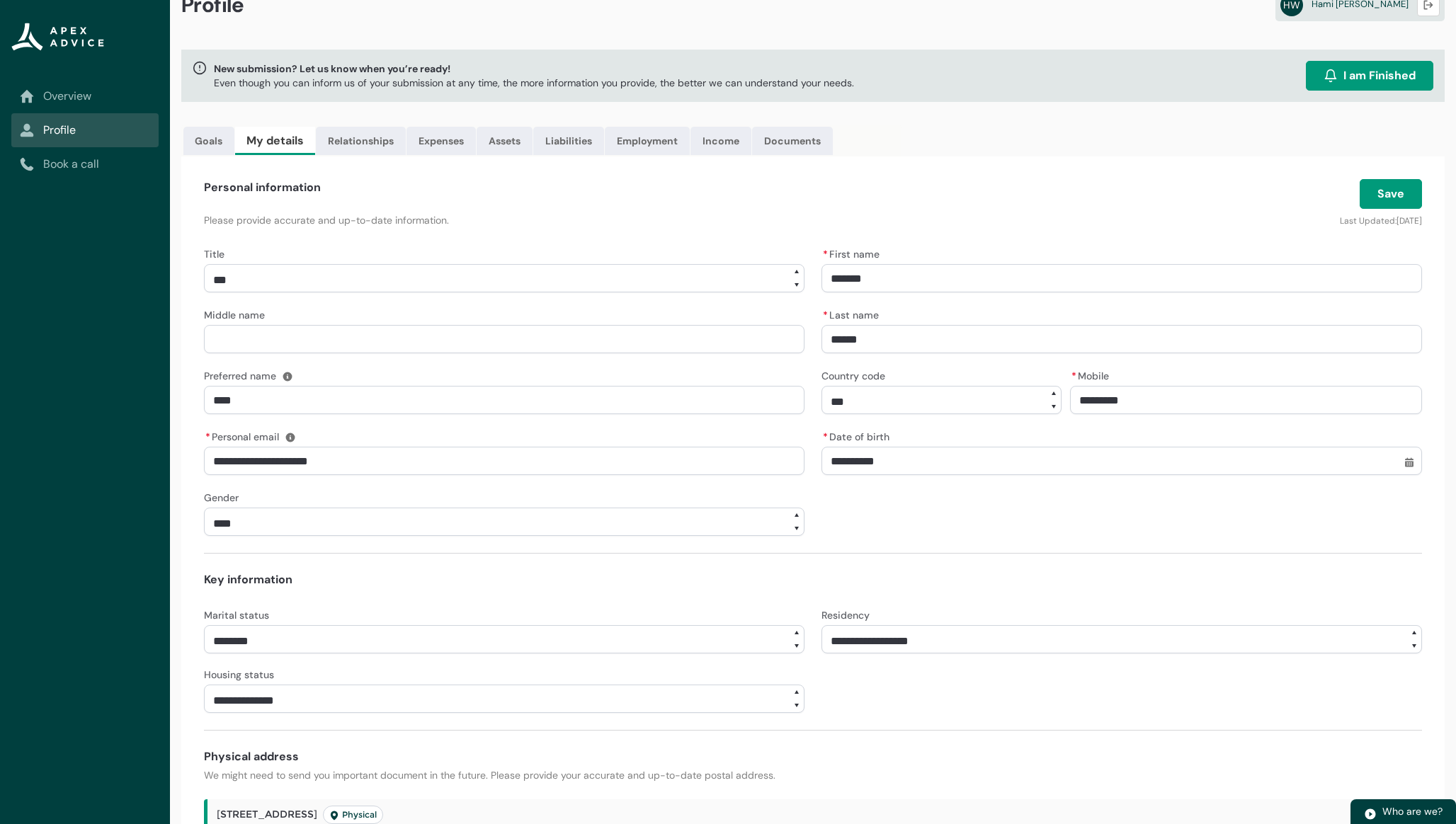
scroll to position [77, 0]
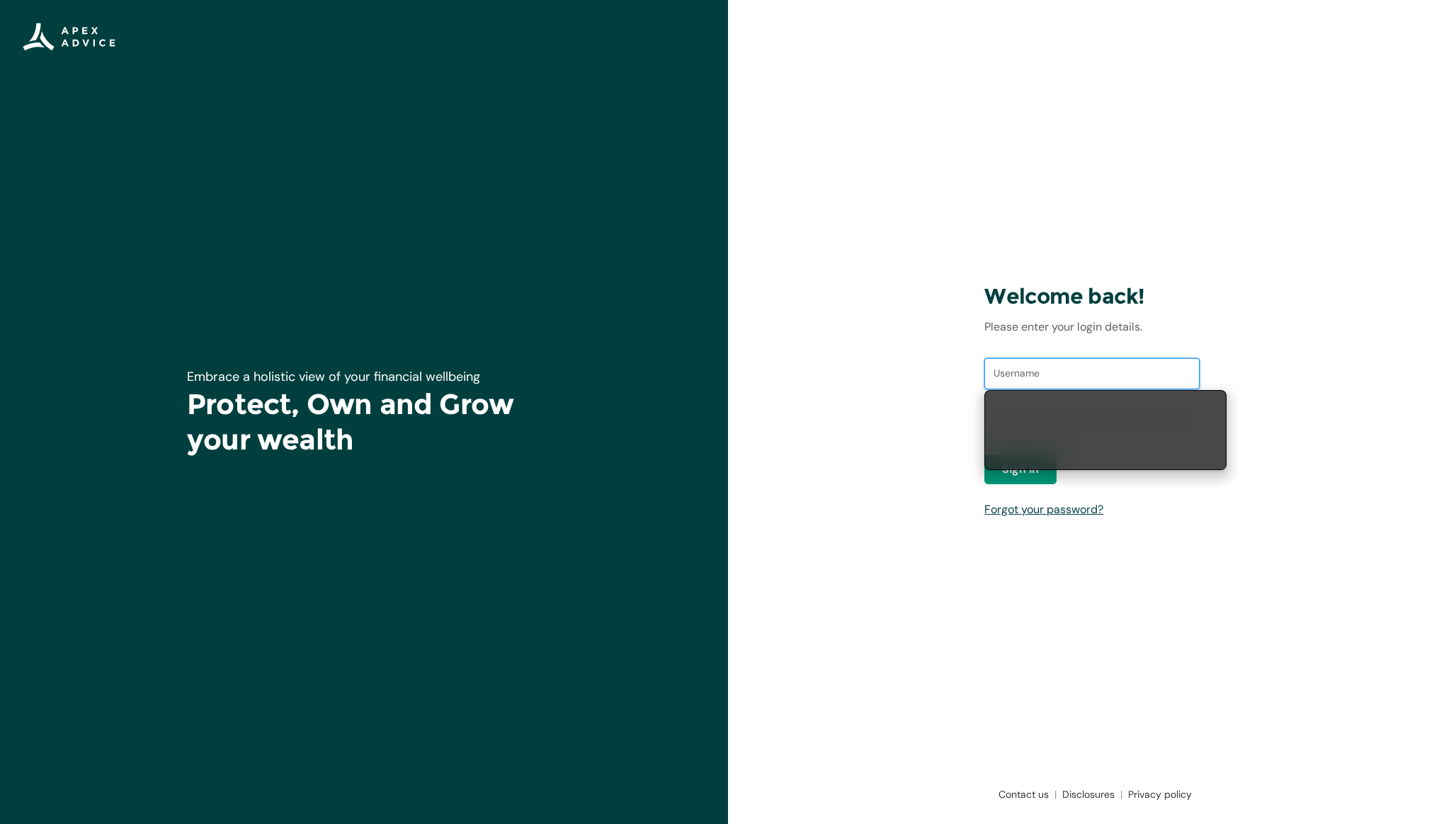
click at [1029, 378] on input "Username" at bounding box center [1091, 374] width 215 height 31
type input "[EMAIL_ADDRESS][DOMAIN_NAME]"
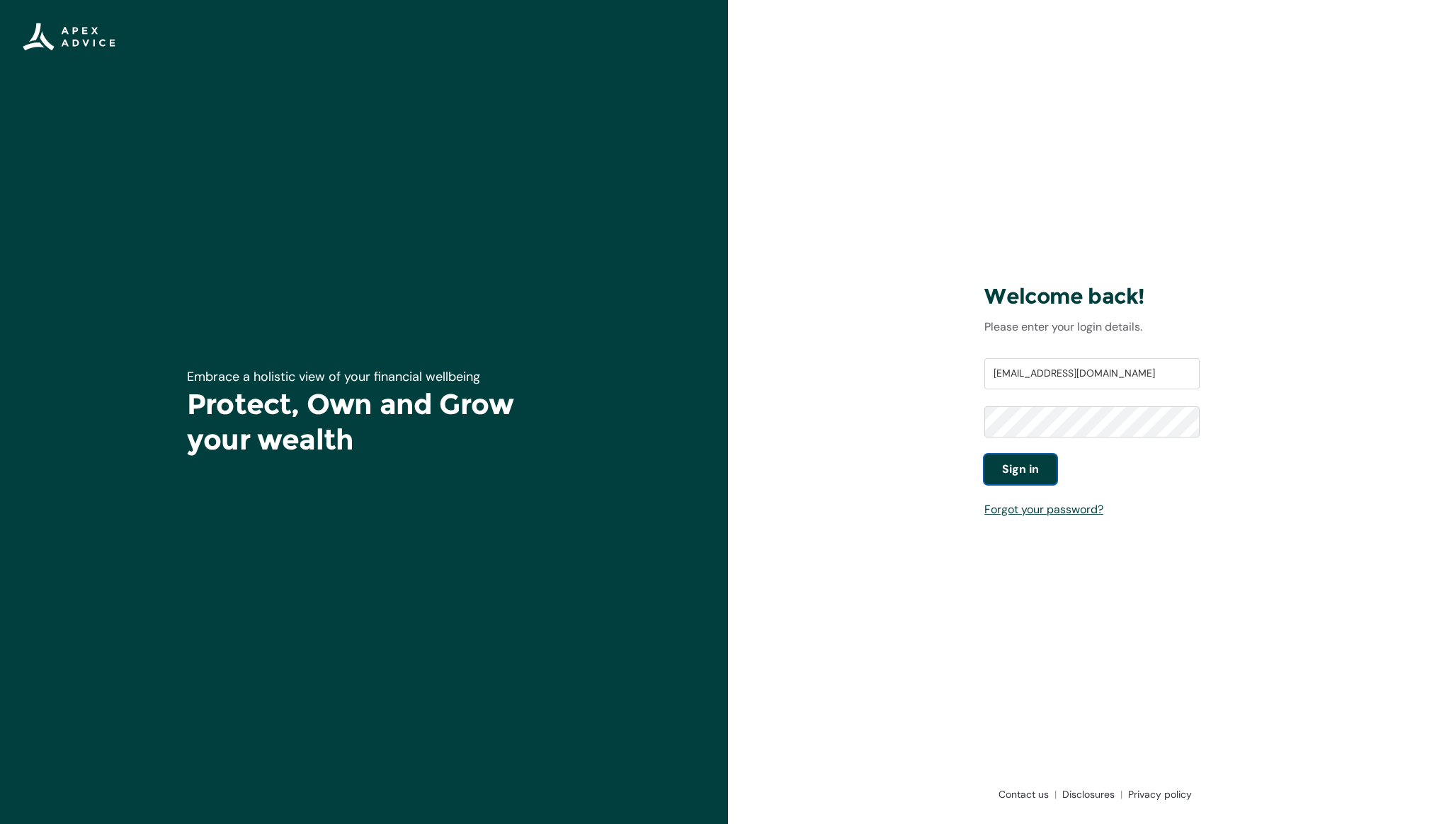
click at [1039, 464] on button "Sign in" at bounding box center [1019, 469] width 72 height 29
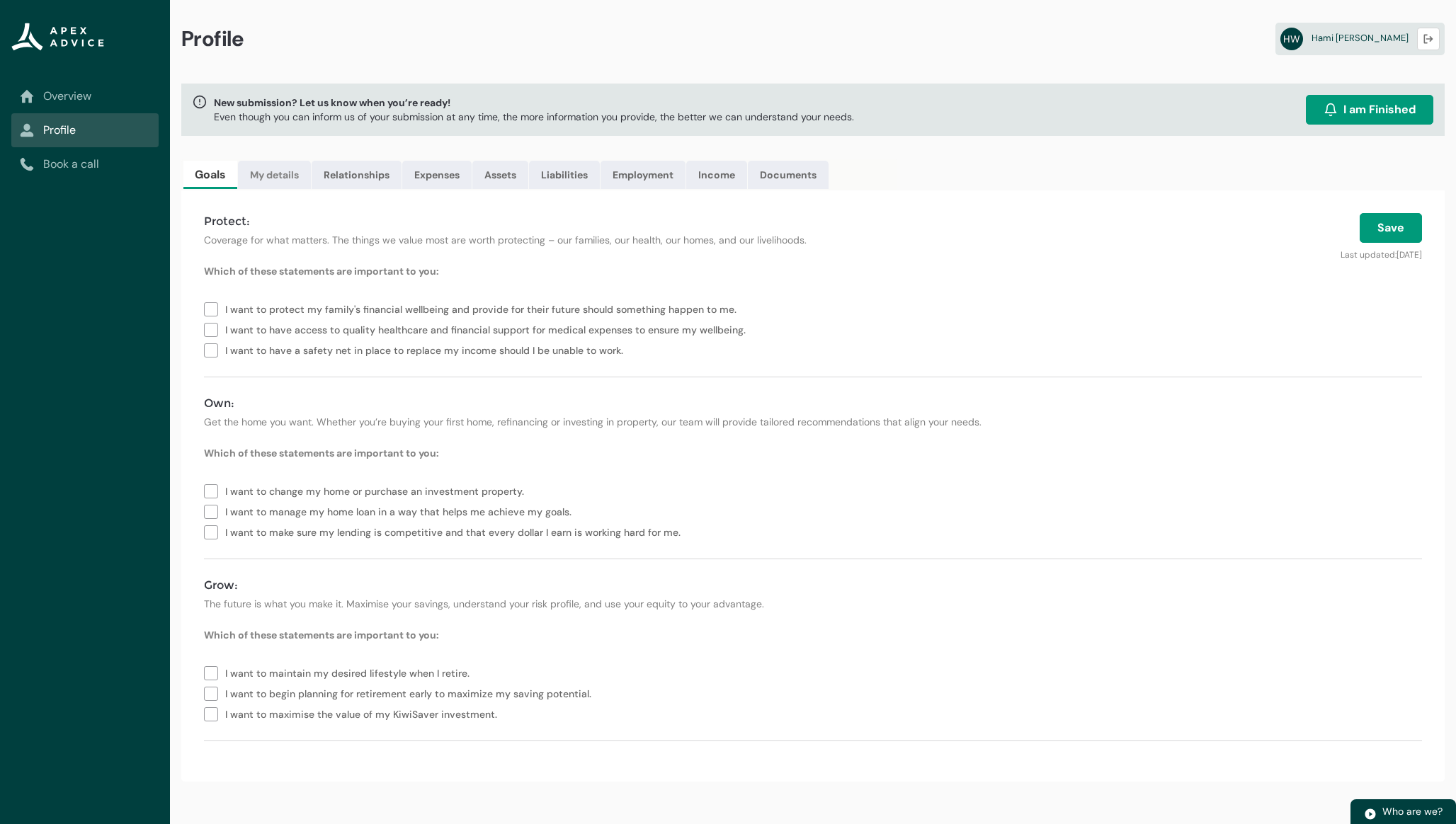
click at [271, 169] on link "My details" at bounding box center [274, 174] width 73 height 29
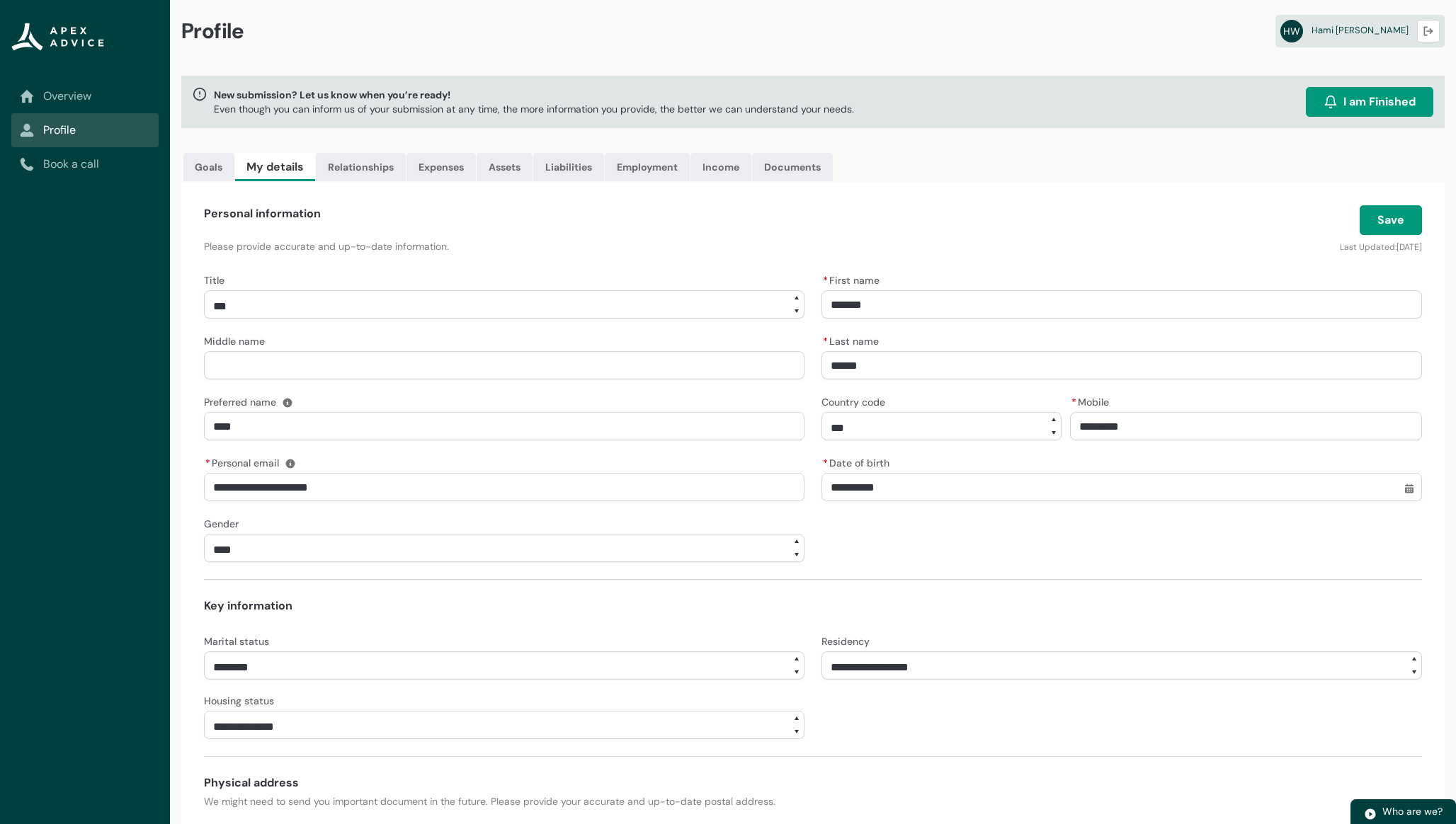
scroll to position [7, 0]
click at [371, 175] on link "Relationships" at bounding box center [360, 167] width 89 height 29
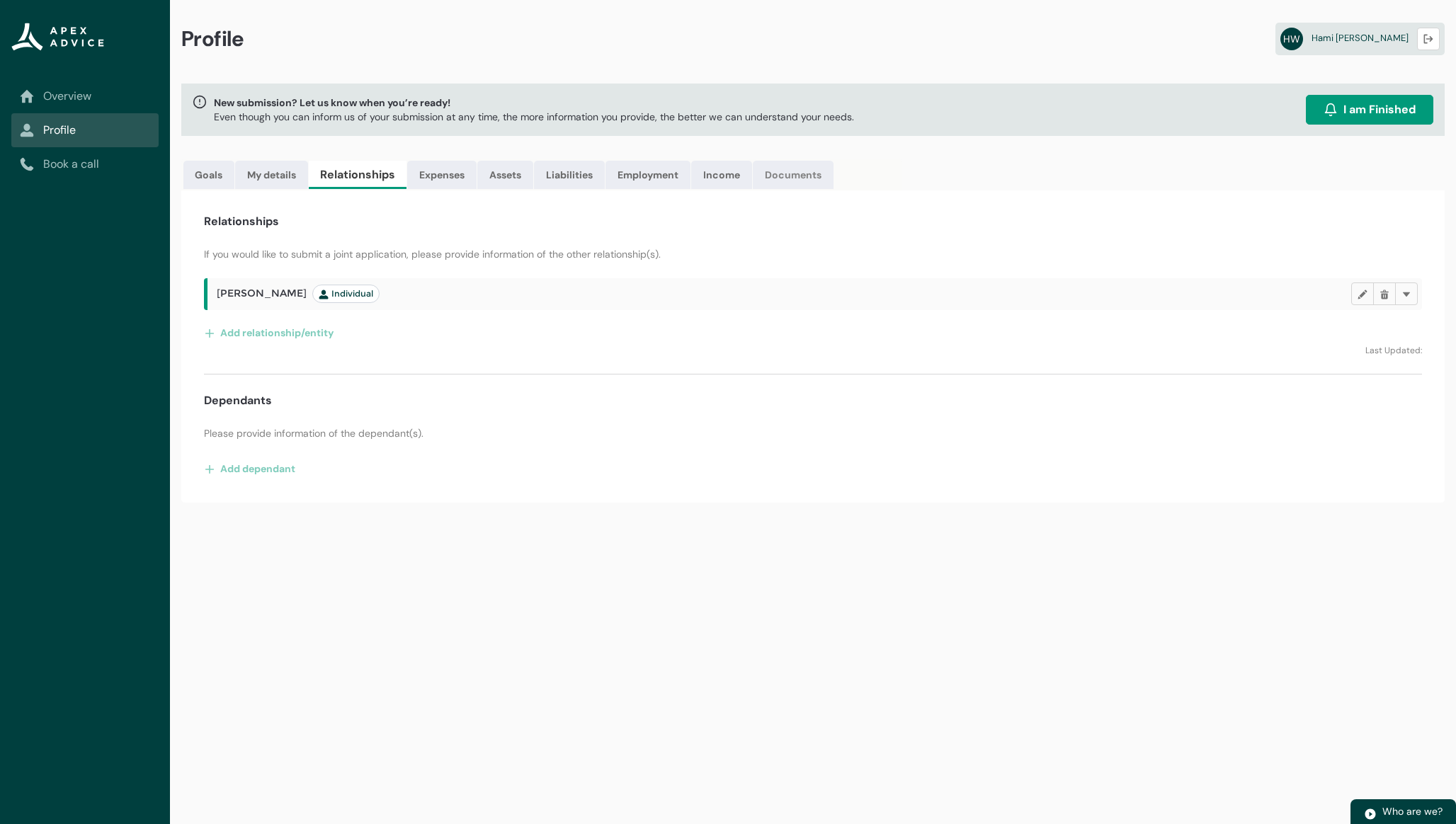
click at [782, 187] on link "Documents" at bounding box center [792, 174] width 81 height 29
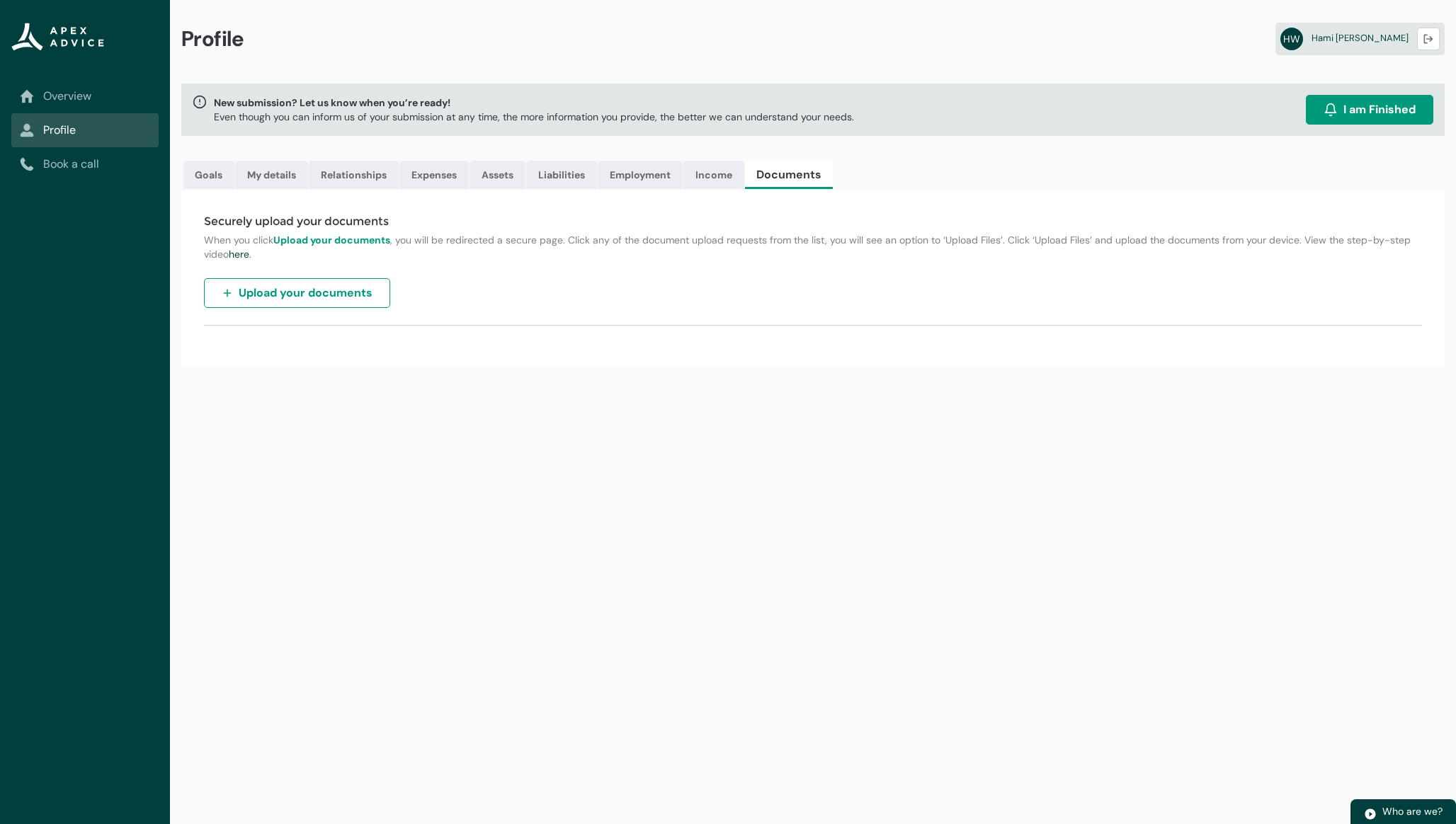
click at [376, 292] on button "Upload your documents" at bounding box center [296, 293] width 186 height 29
click at [1344, 112] on span "I am Finished" at bounding box center [1378, 109] width 72 height 17
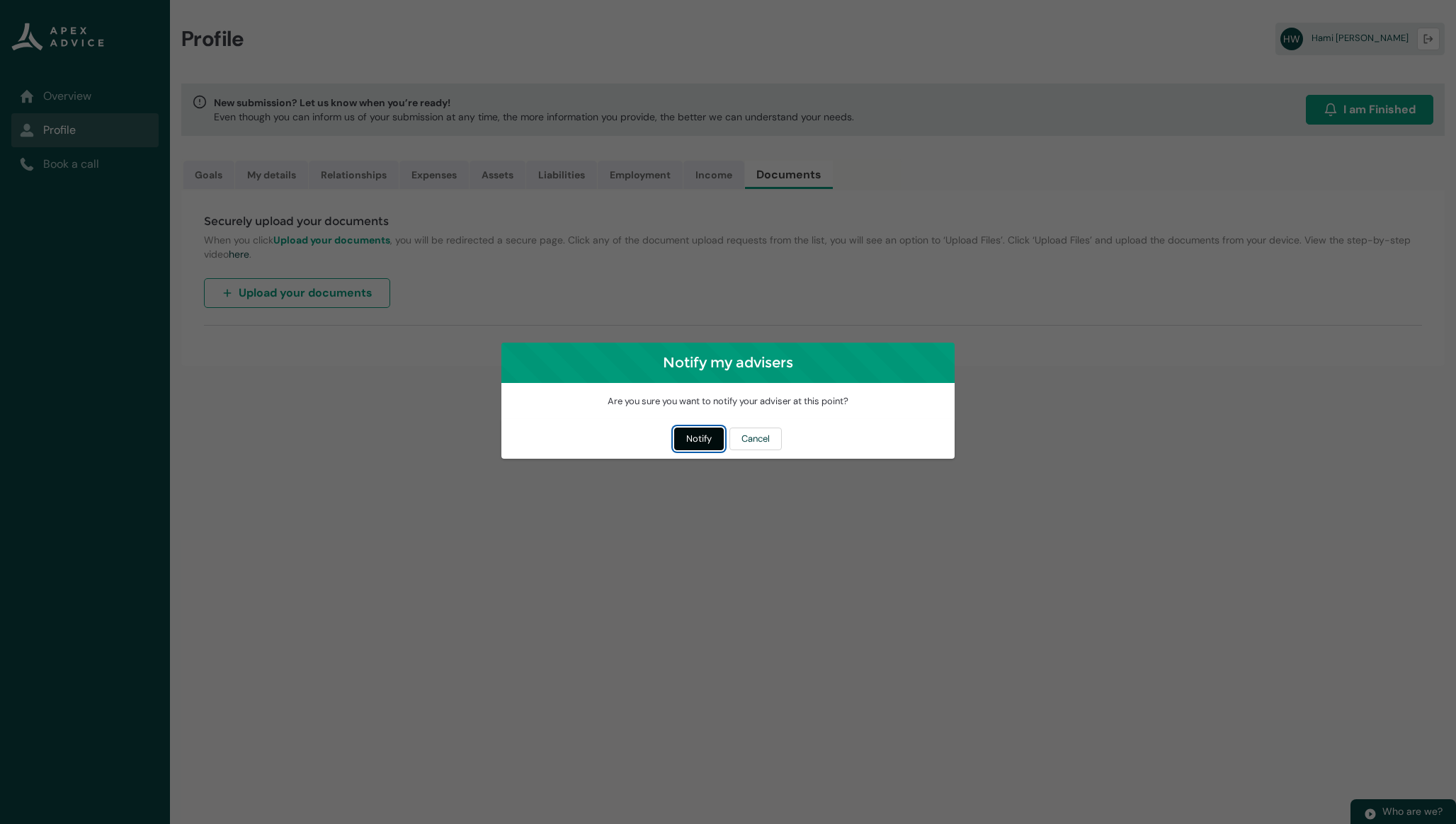
click at [699, 441] on button "Notify" at bounding box center [699, 439] width 49 height 23
